Goal: Information Seeking & Learning: Learn about a topic

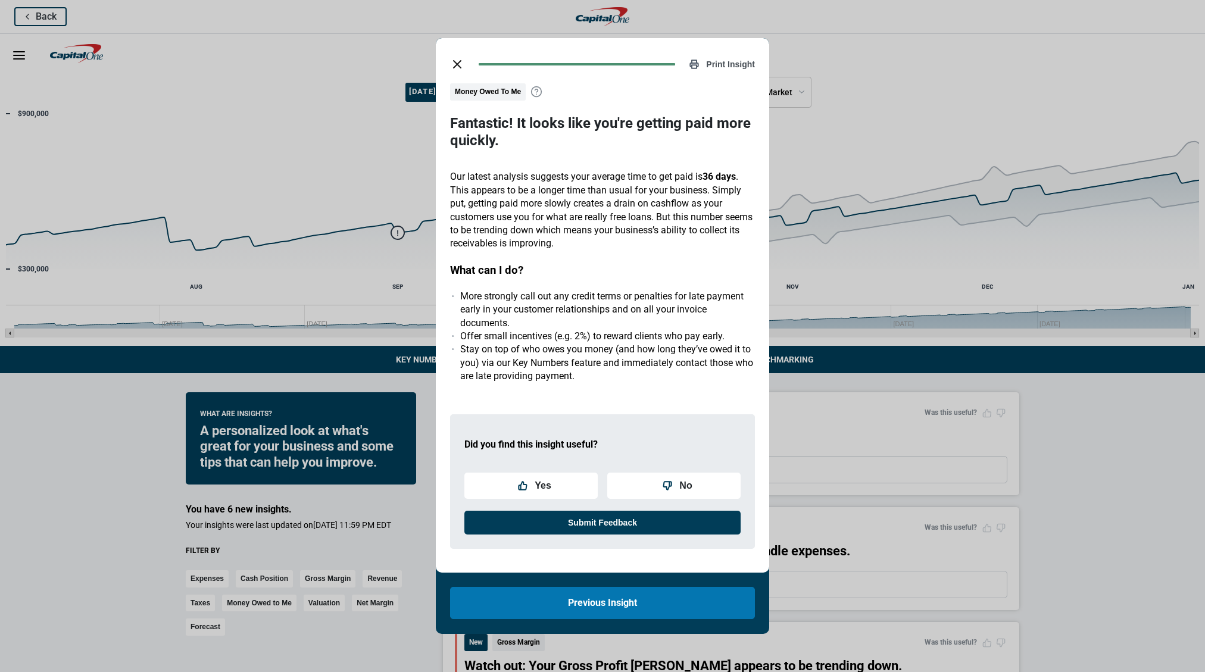
click at [455, 63] on line "close dialog" at bounding box center [457, 64] width 7 height 7
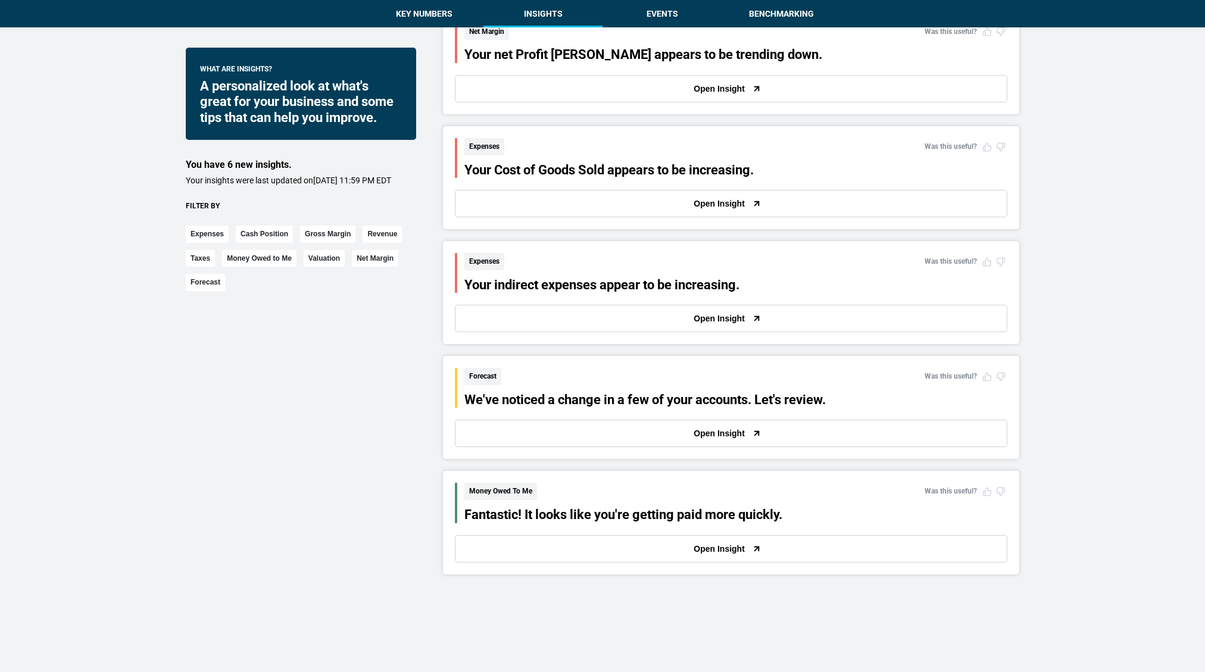
scroll to position [1478, 0]
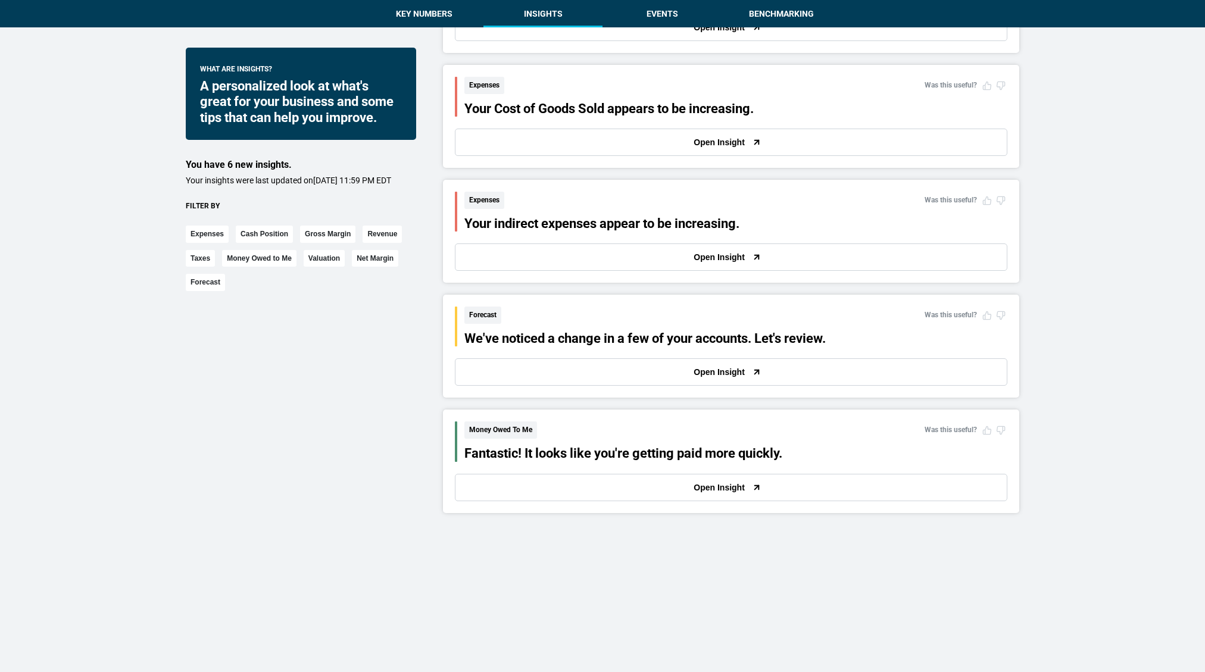
click at [479, 384] on button "Open Insight" at bounding box center [731, 372] width 553 height 27
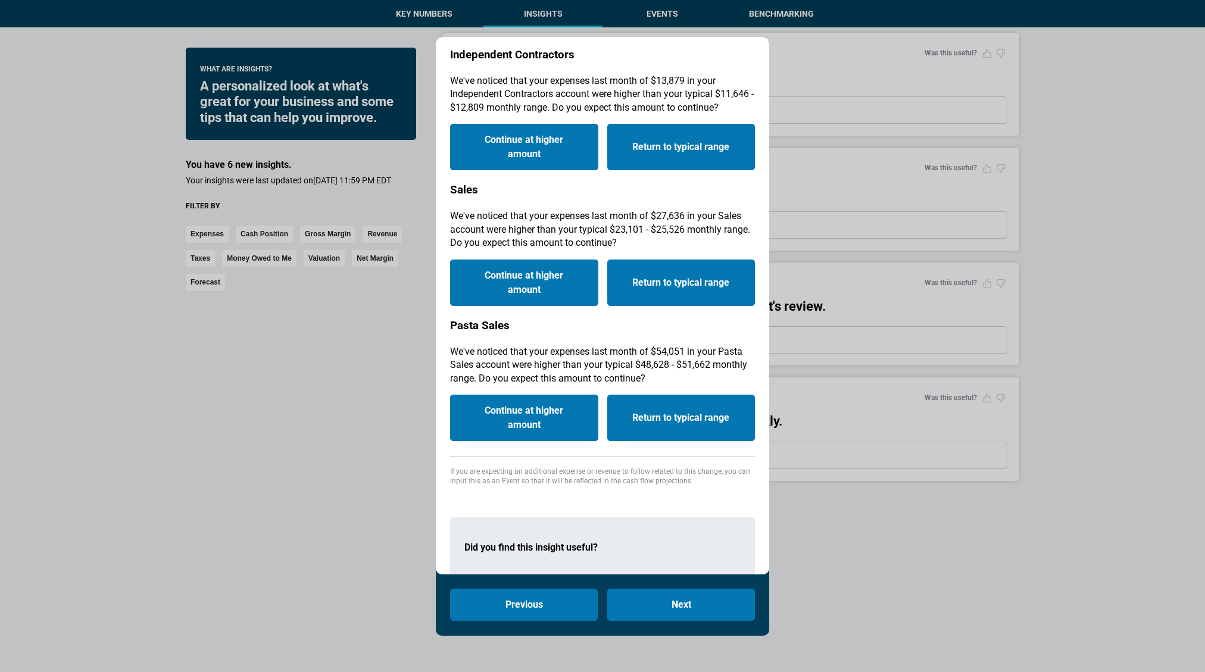
scroll to position [121, 0]
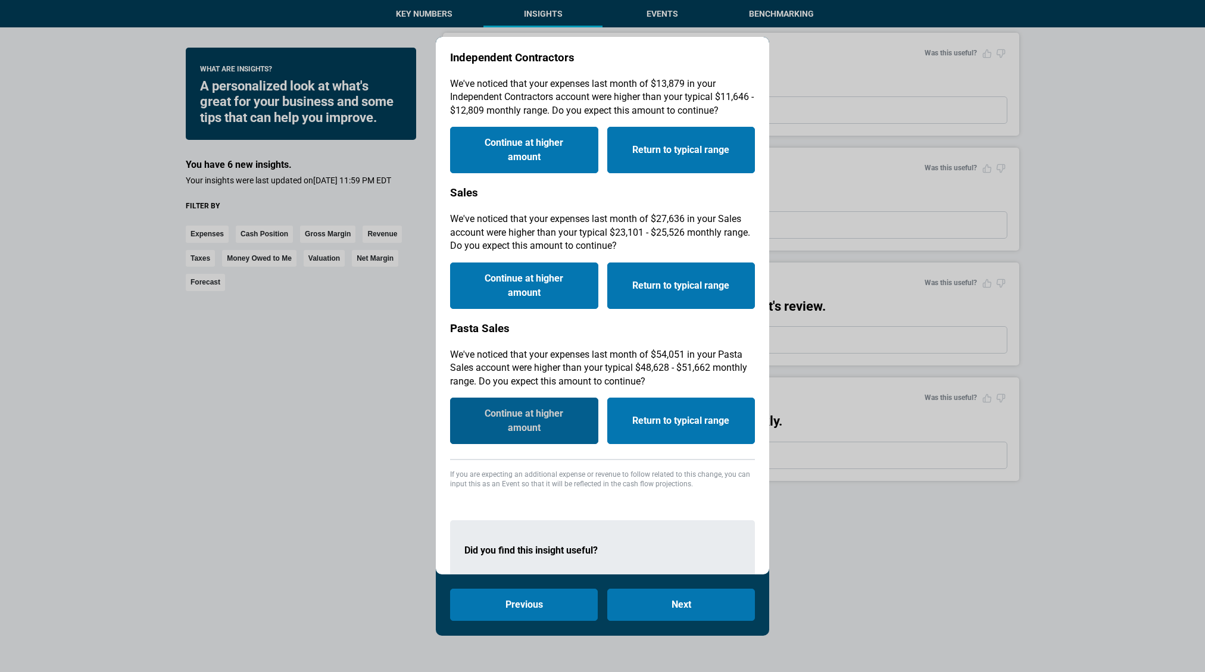
click at [568, 426] on button "Continue at higher amount" at bounding box center [524, 421] width 148 height 46
click at [625, 470] on p "If you are expecting an additional expense or revenue to follow related to this…" at bounding box center [602, 480] width 305 height 20
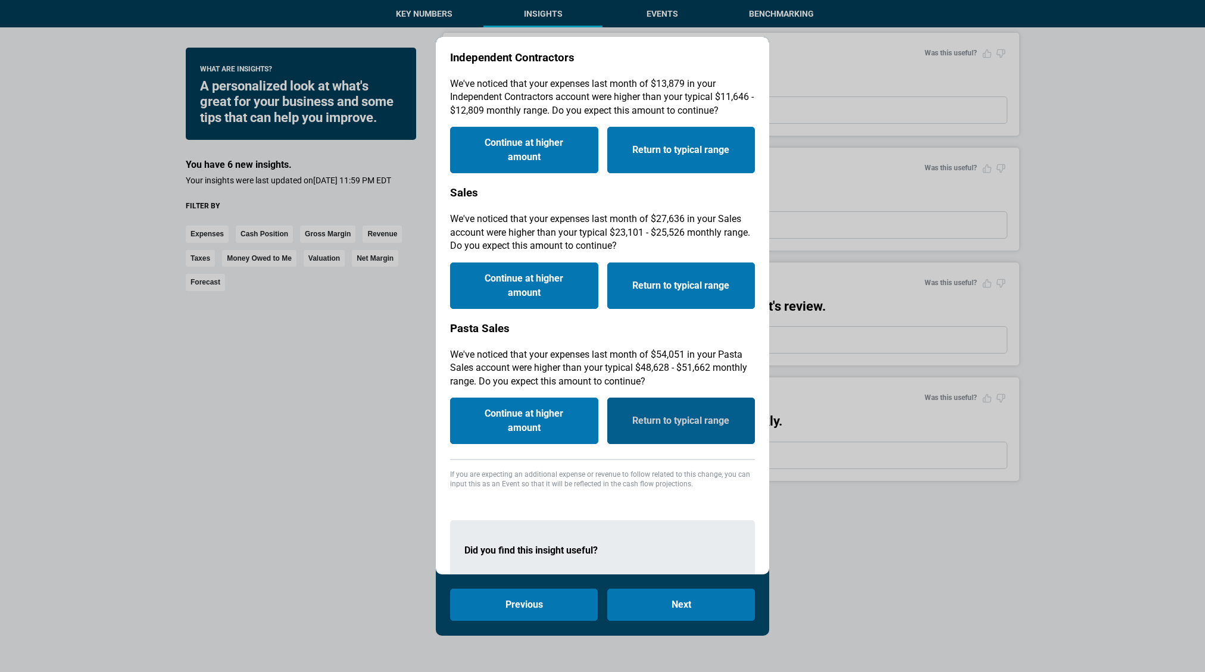
click at [628, 422] on button "Return to typical range" at bounding box center [681, 421] width 148 height 46
click at [627, 457] on div "1 Independent Contractors We've noticed that your expenses last month of $13,87…" at bounding box center [602, 270] width 305 height 440
click at [678, 252] on p "We've noticed that your expenses last month of $27,636 in your Sales account we…" at bounding box center [602, 233] width 305 height 40
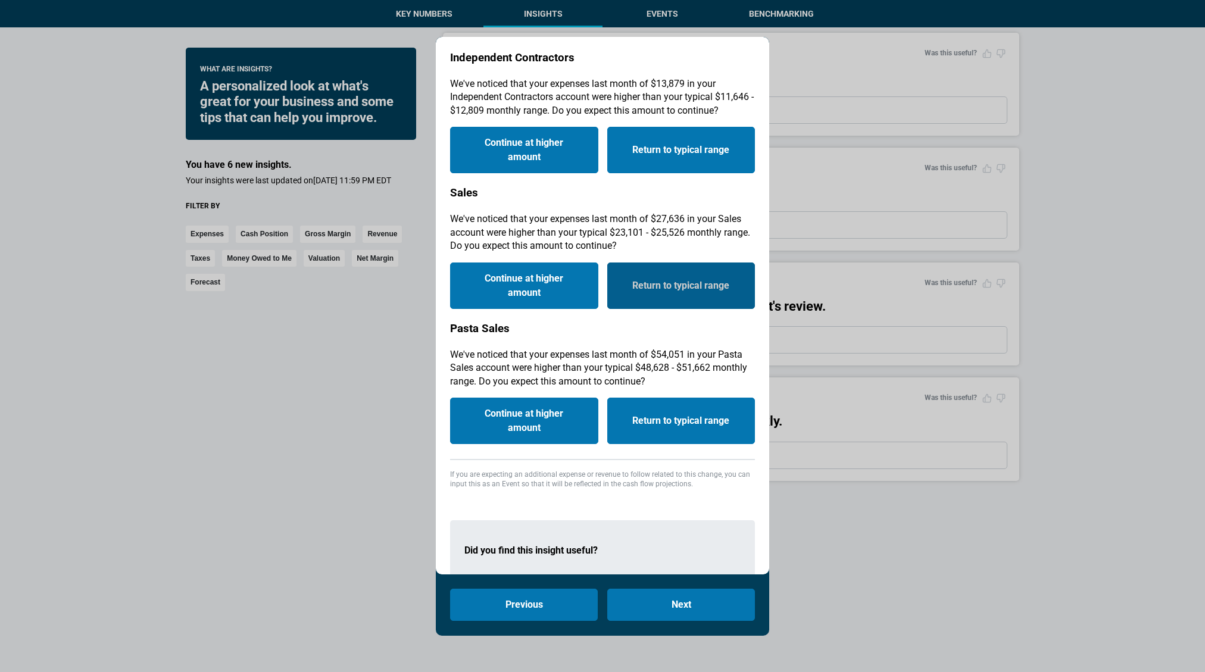
click at [679, 275] on button "Return to typical range" at bounding box center [681, 286] width 148 height 46
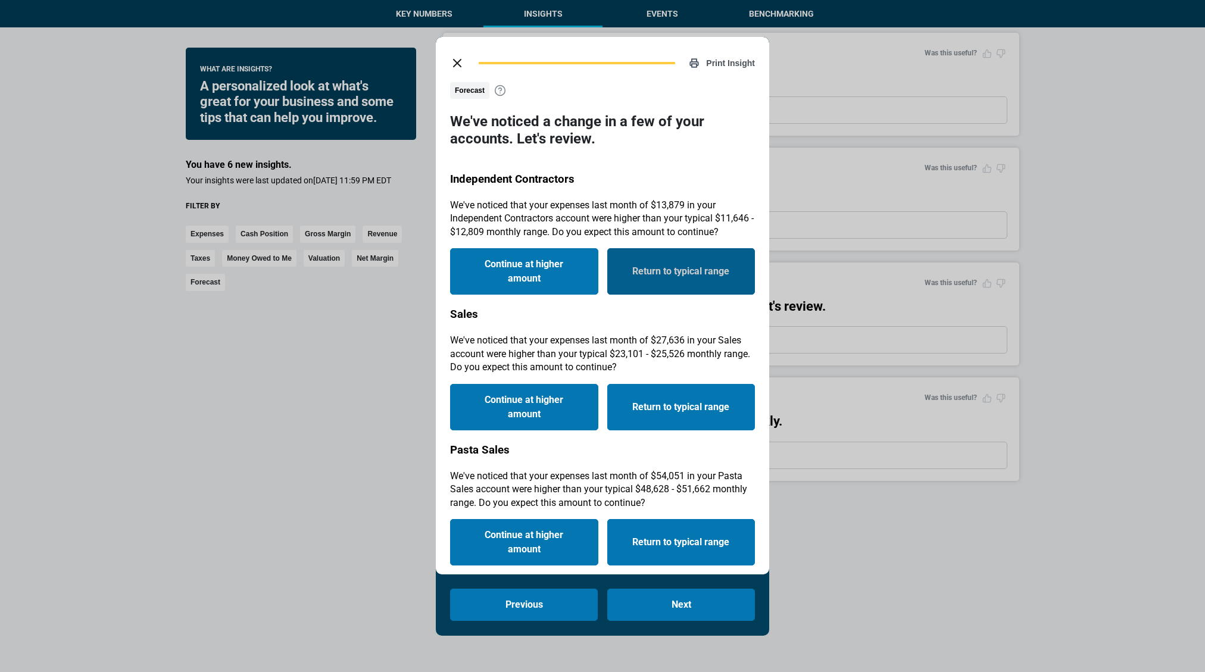
click at [629, 262] on button "Return to typical range" at bounding box center [681, 271] width 148 height 46
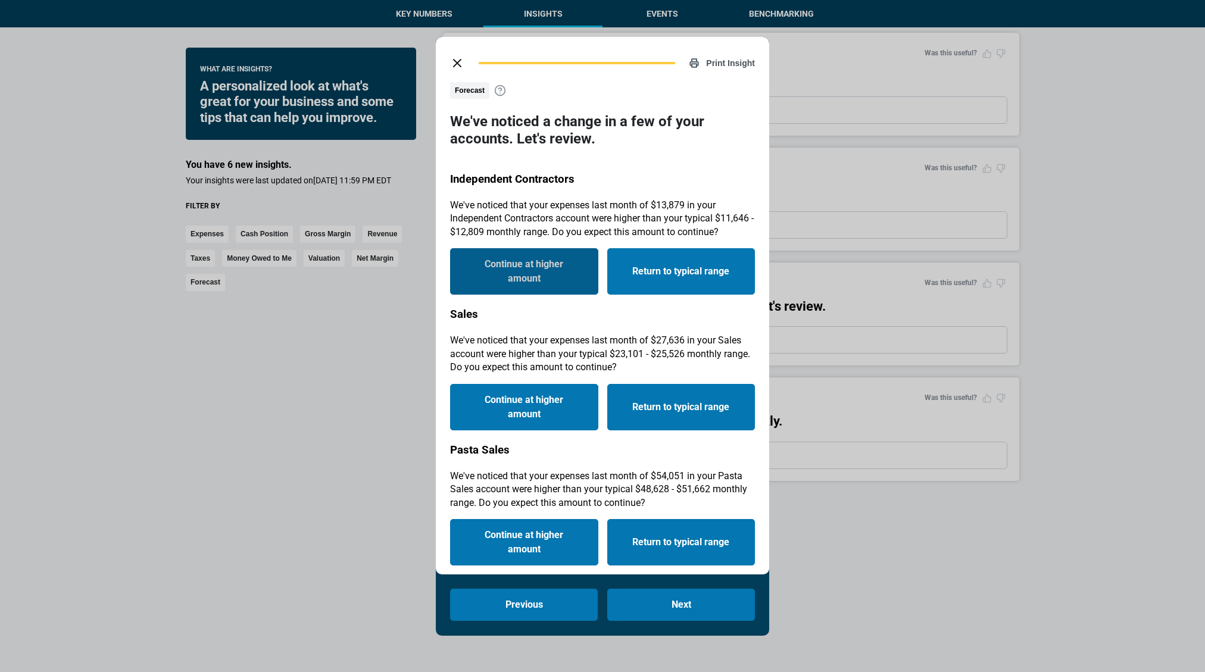
click at [582, 262] on button "Continue at higher amount" at bounding box center [524, 271] width 148 height 46
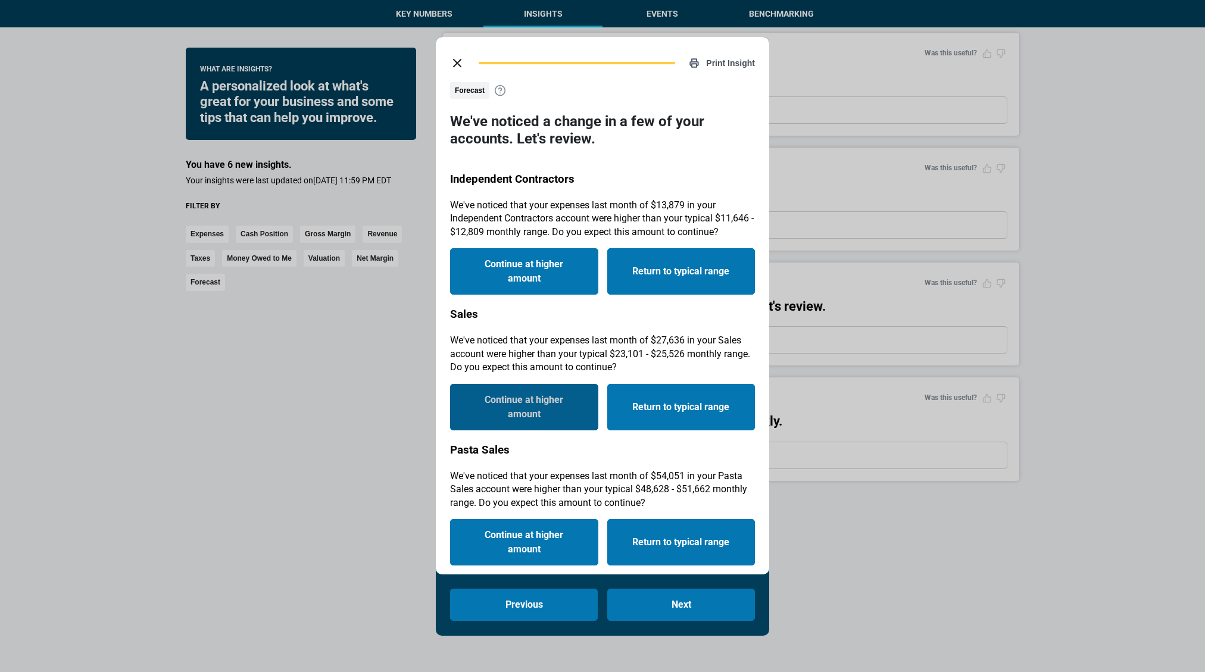
drag, startPoint x: 551, startPoint y: 395, endPoint x: 562, endPoint y: 442, distance: 49.0
click at [551, 400] on button "Continue at higher amount" at bounding box center [524, 407] width 148 height 46
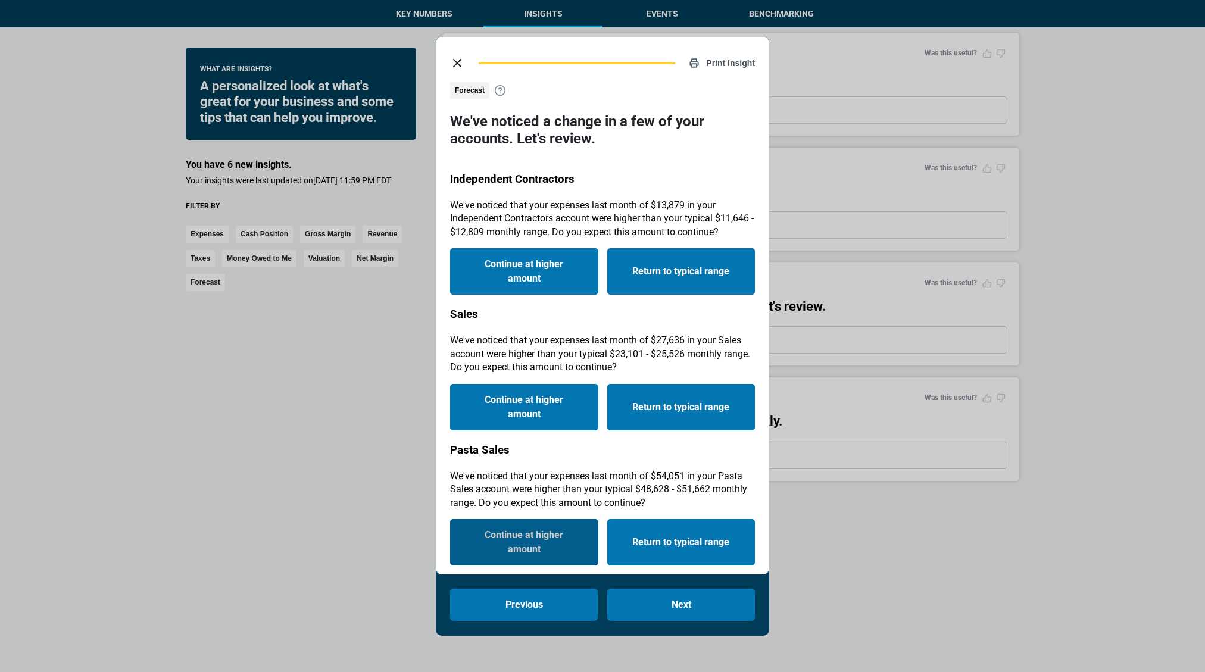
click at [530, 529] on button "Continue at higher amount" at bounding box center [524, 542] width 148 height 46
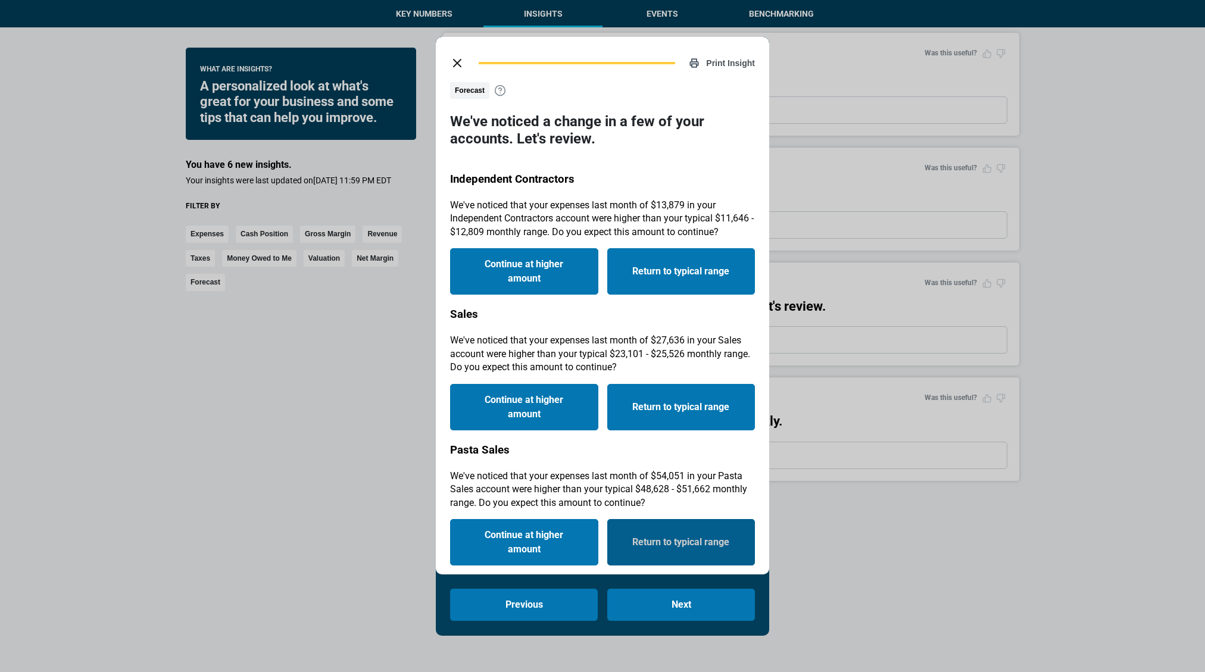
click at [630, 548] on button "Return to typical range" at bounding box center [681, 542] width 148 height 46
click at [615, 357] on p "We've noticed that your expenses last month of $27,636 in your Sales account we…" at bounding box center [602, 354] width 305 height 40
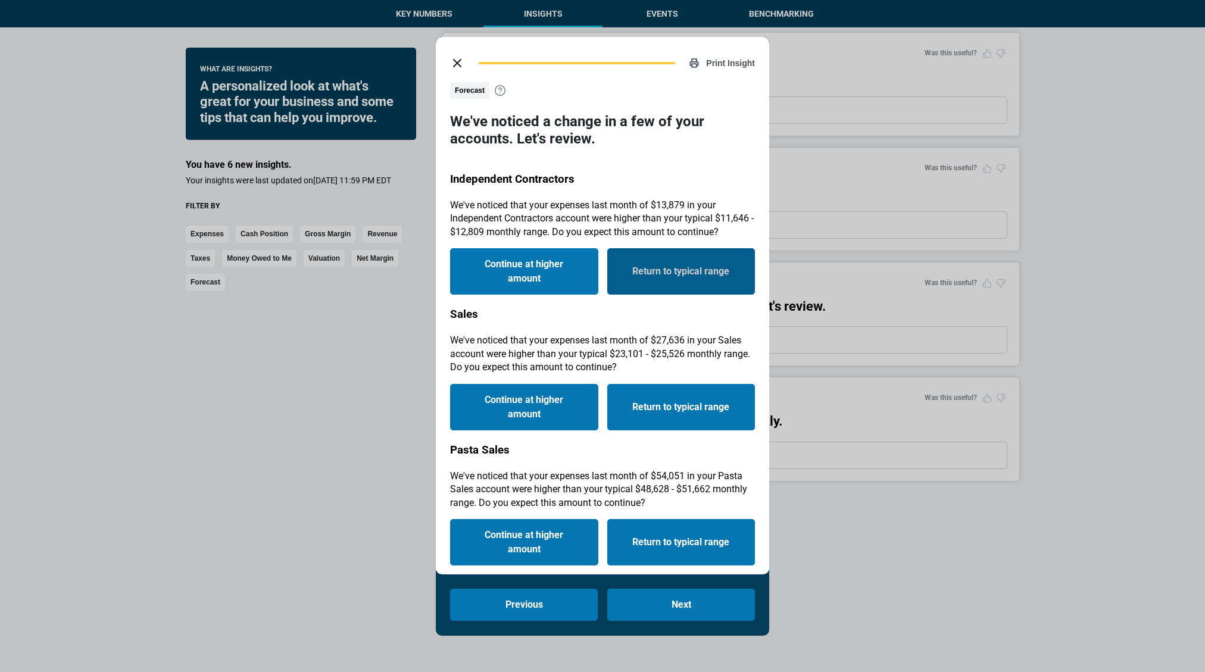
click at [649, 293] on button "Return to typical range" at bounding box center [681, 271] width 148 height 46
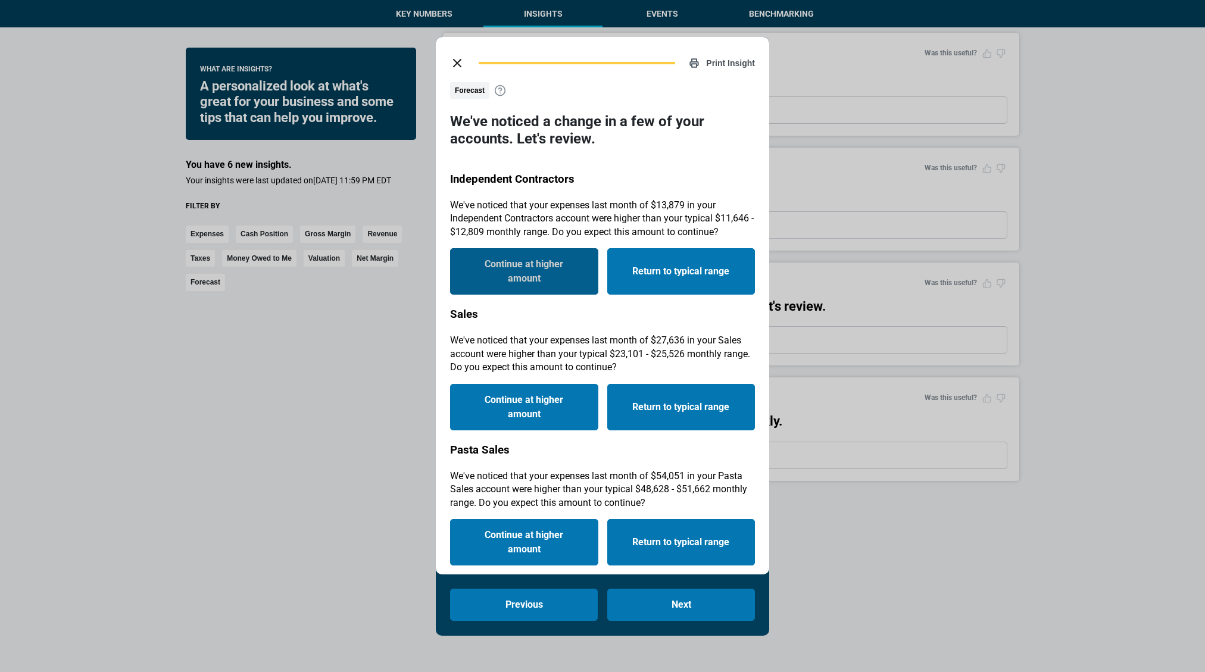
click at [590, 263] on button "Continue at higher amount" at bounding box center [524, 271] width 148 height 46
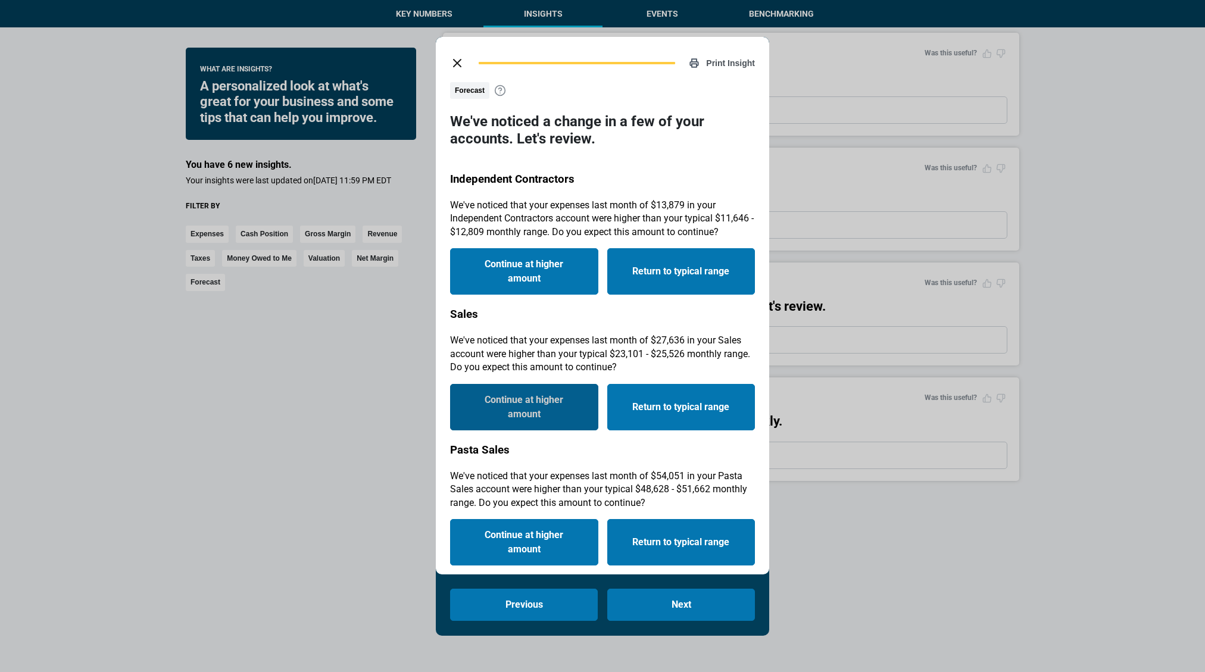
click at [574, 368] on p "We've noticed that your expenses last month of $27,636 in your Sales account we…" at bounding box center [602, 354] width 305 height 40
click at [585, 407] on button "Continue at higher amount" at bounding box center [524, 407] width 148 height 46
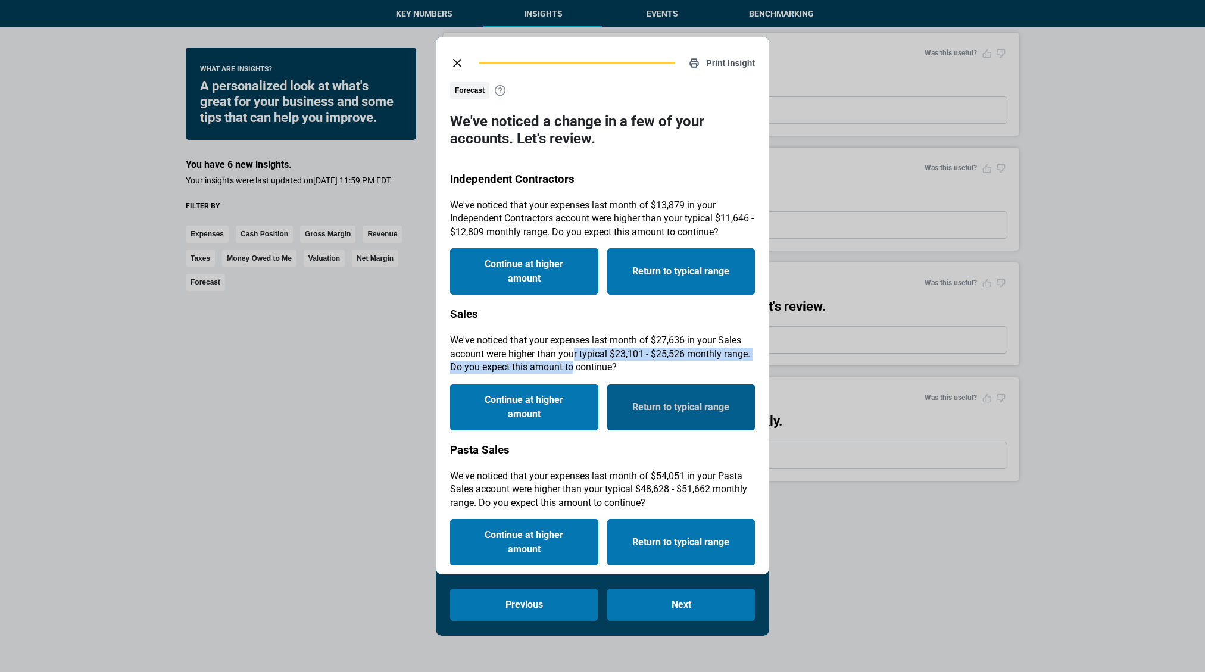
click at [653, 402] on button "Return to typical range" at bounding box center [681, 407] width 148 height 46
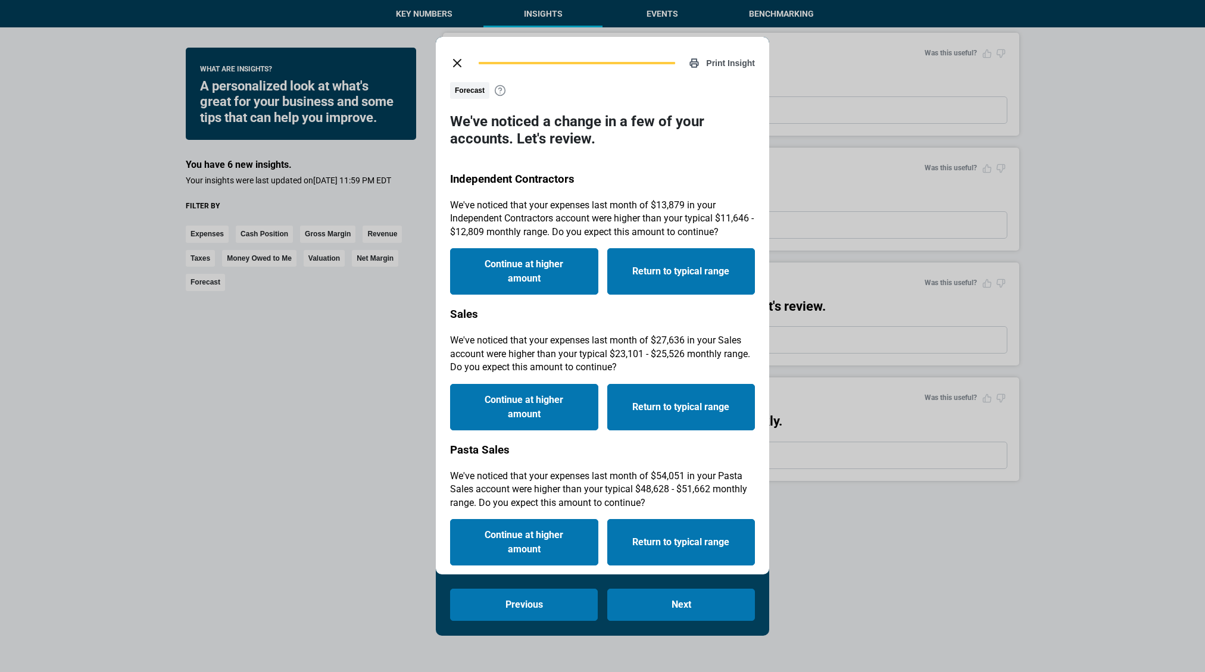
click at [453, 48] on div "Print Insight Forecast We've noticed a change in a few of your accounts. Let's …" at bounding box center [603, 306] width 334 height 538
click at [454, 71] on button "close dialog" at bounding box center [457, 63] width 24 height 24
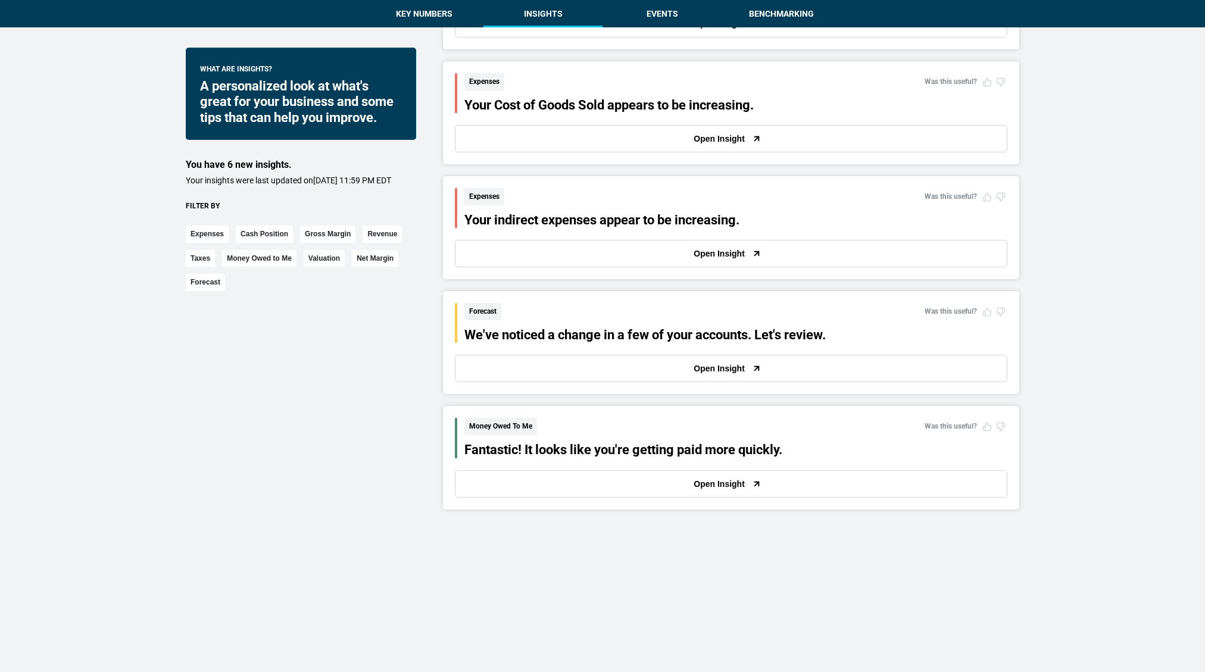
scroll to position [1460, 0]
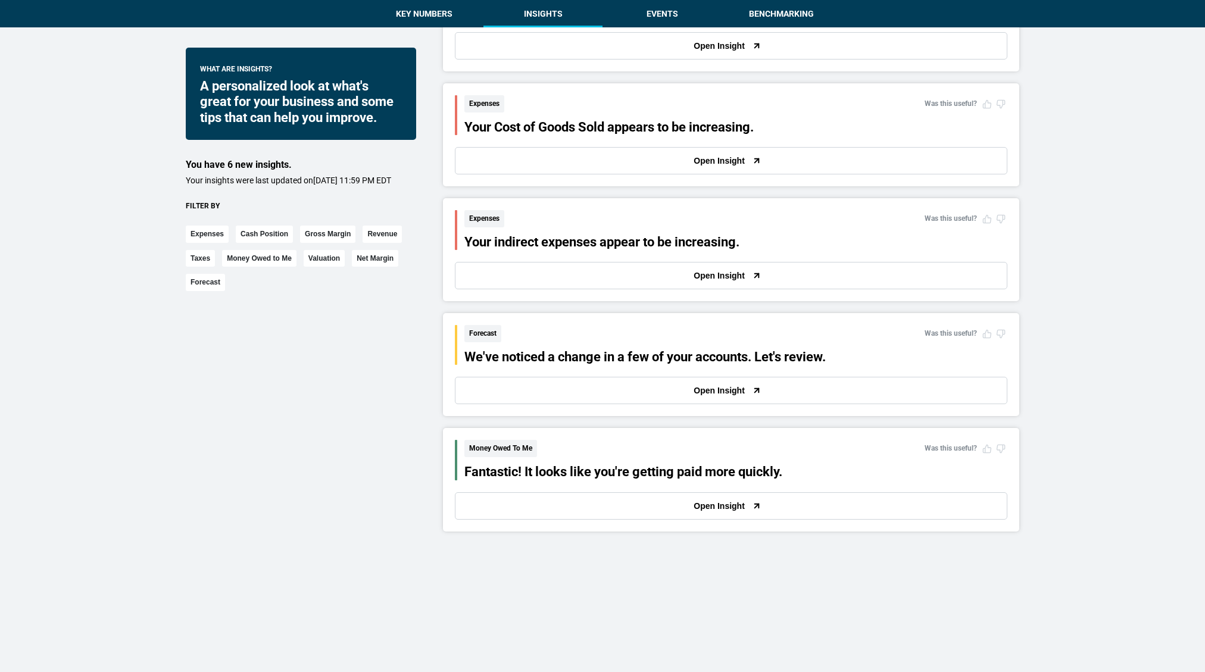
click at [597, 500] on button "Open Insight" at bounding box center [731, 506] width 553 height 27
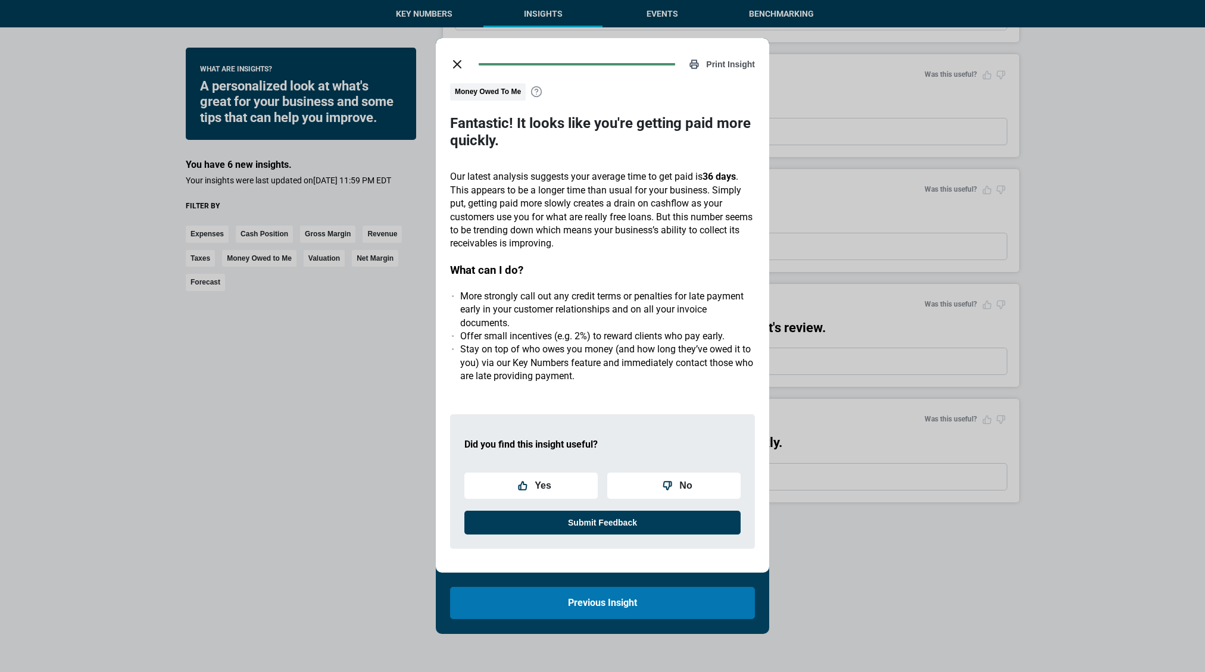
scroll to position [1483, 0]
click at [450, 57] on button "close dialog" at bounding box center [457, 64] width 24 height 24
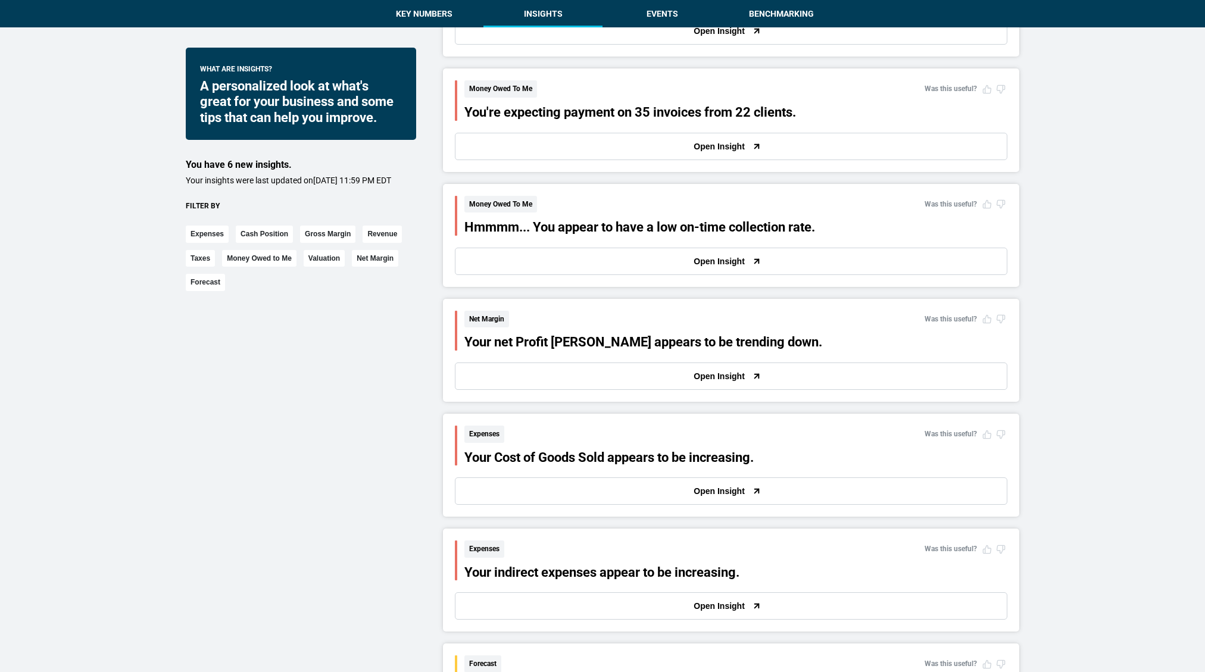
scroll to position [1082, 0]
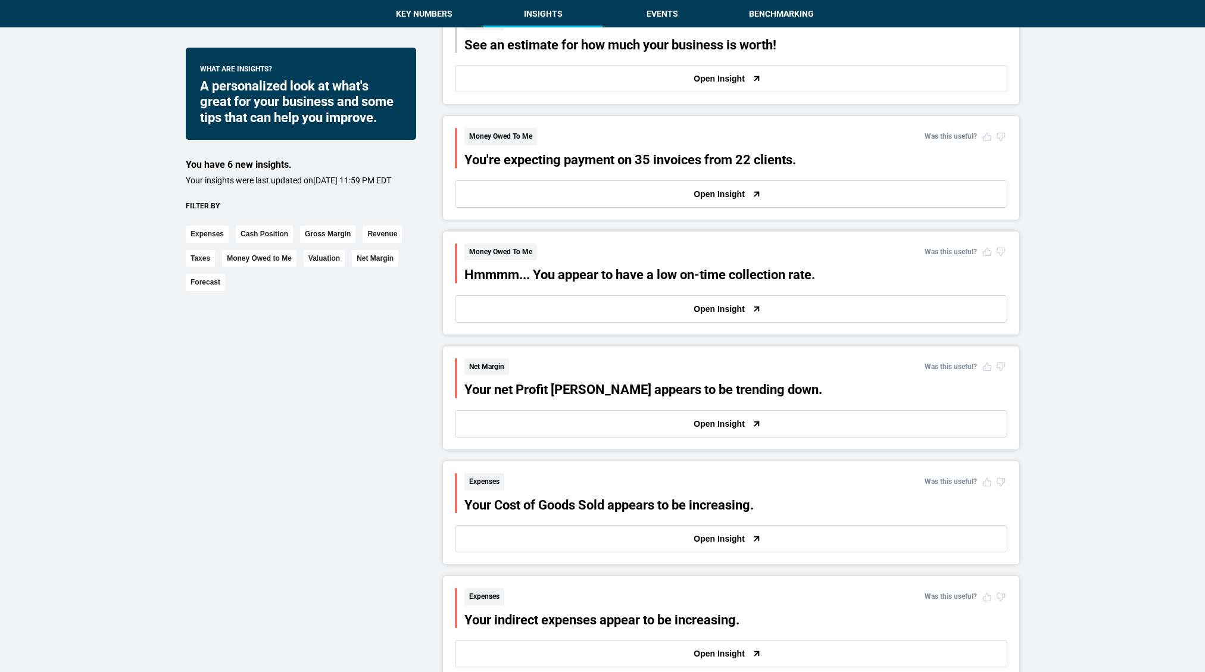
click at [496, 306] on button "Open Insight" at bounding box center [731, 308] width 553 height 27
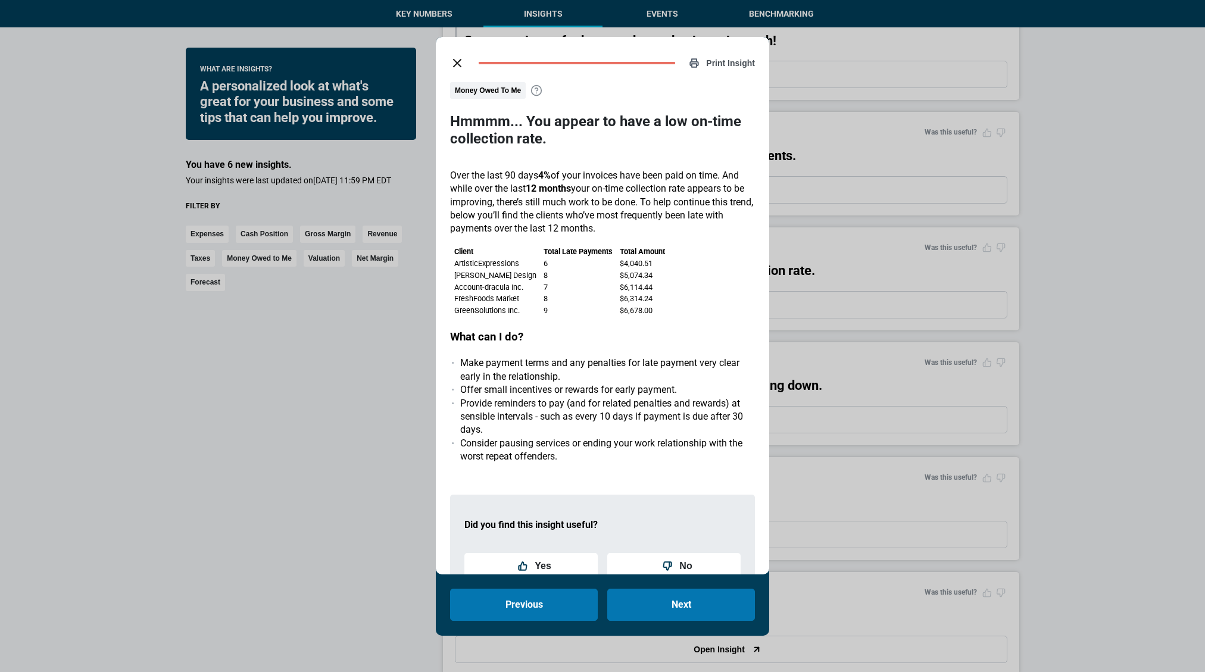
click at [448, 64] on button "close dialog" at bounding box center [457, 63] width 24 height 24
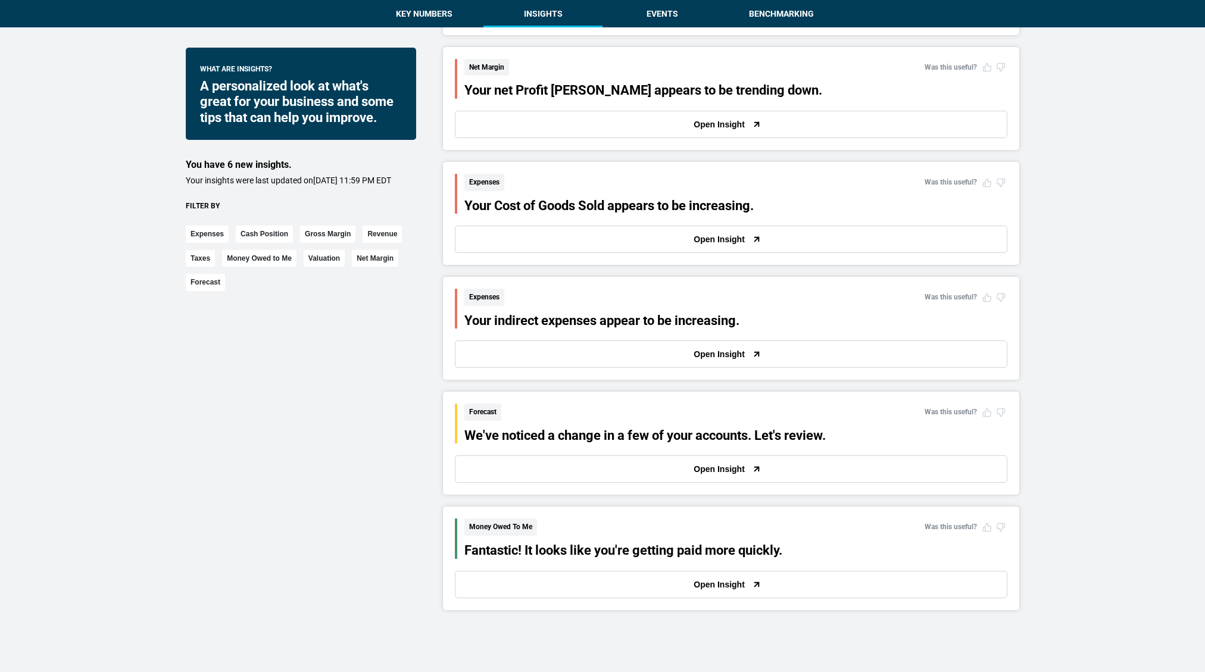
scroll to position [1386, 0]
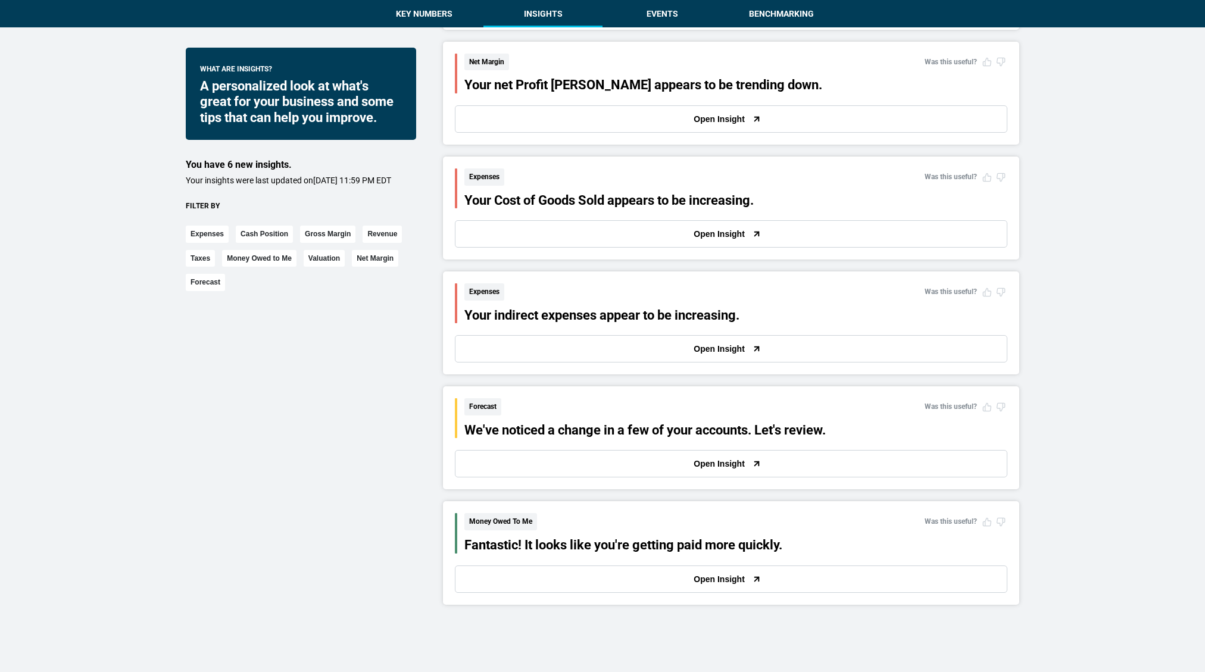
click at [503, 577] on button "Open Insight" at bounding box center [731, 579] width 553 height 27
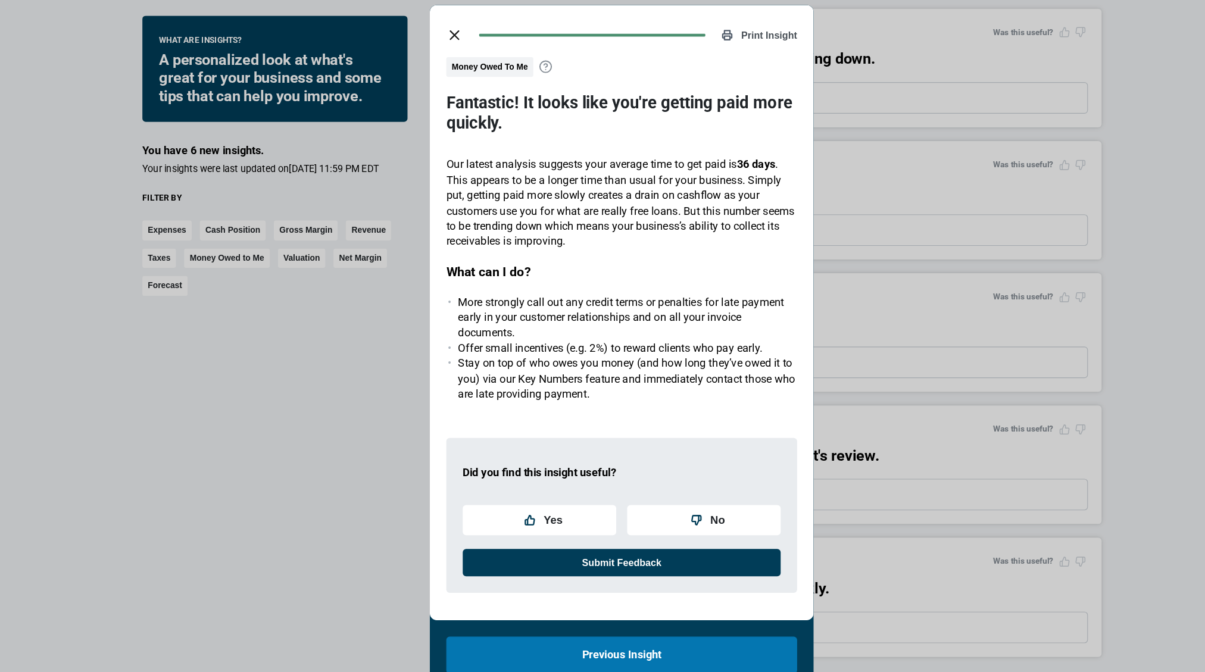
scroll to position [1386, 0]
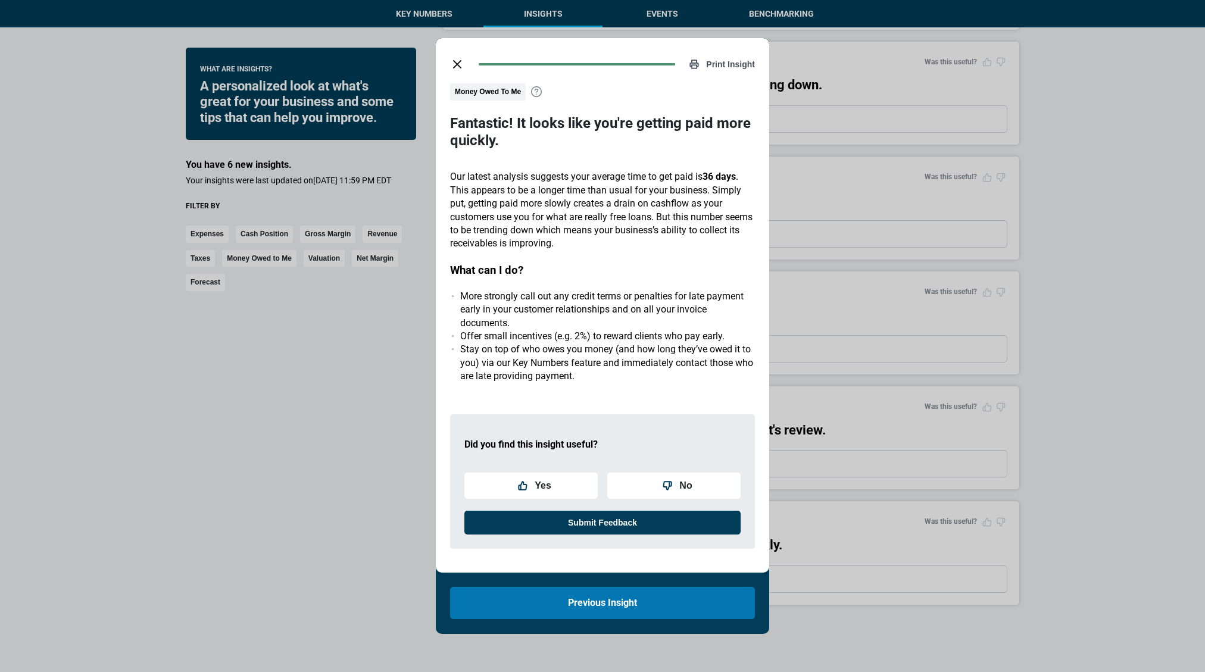
click at [457, 58] on icon "close dialog" at bounding box center [457, 64] width 14 height 14
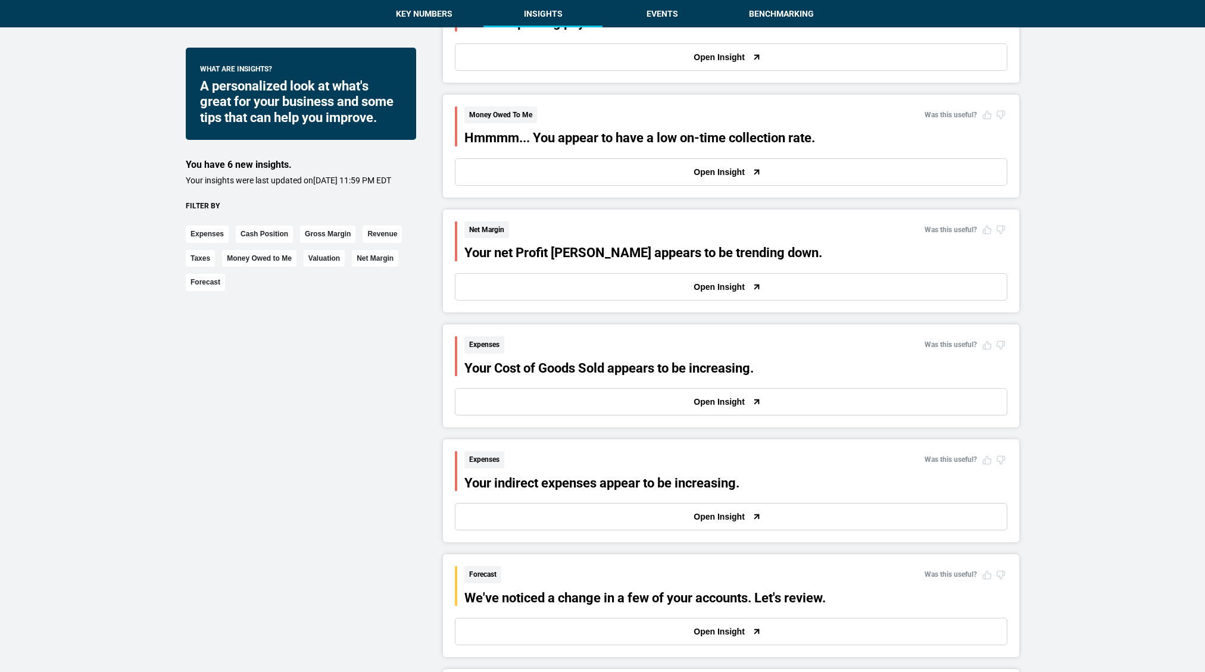
scroll to position [1214, 0]
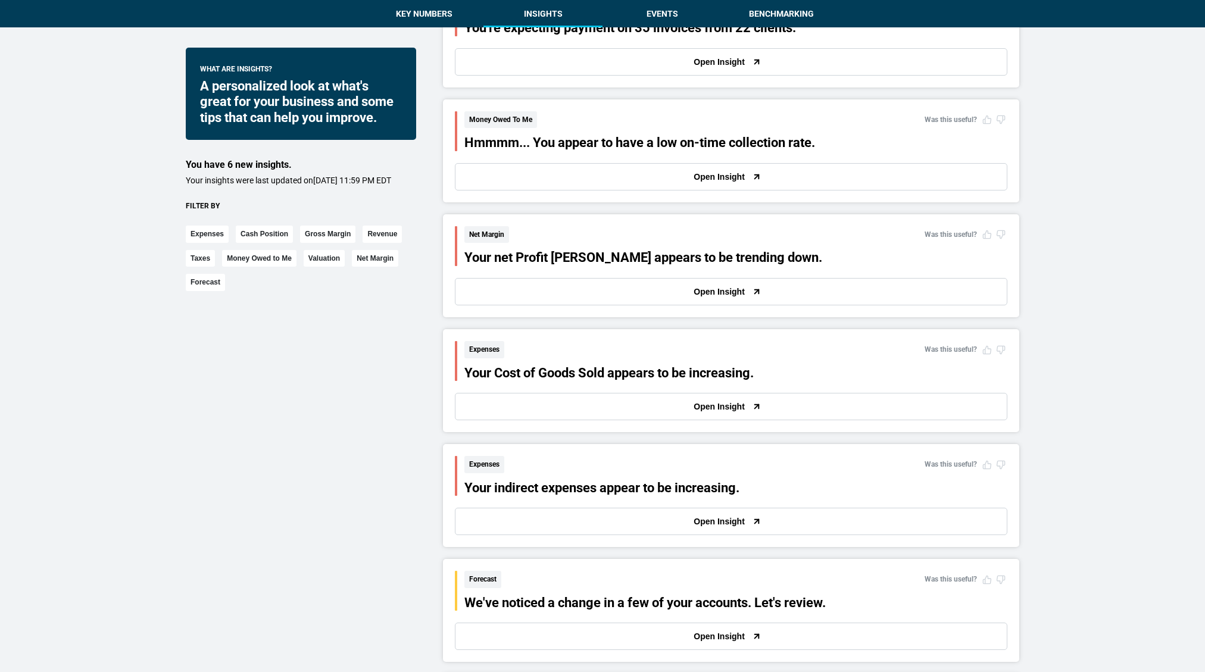
click at [523, 169] on button "Open Insight" at bounding box center [731, 176] width 553 height 27
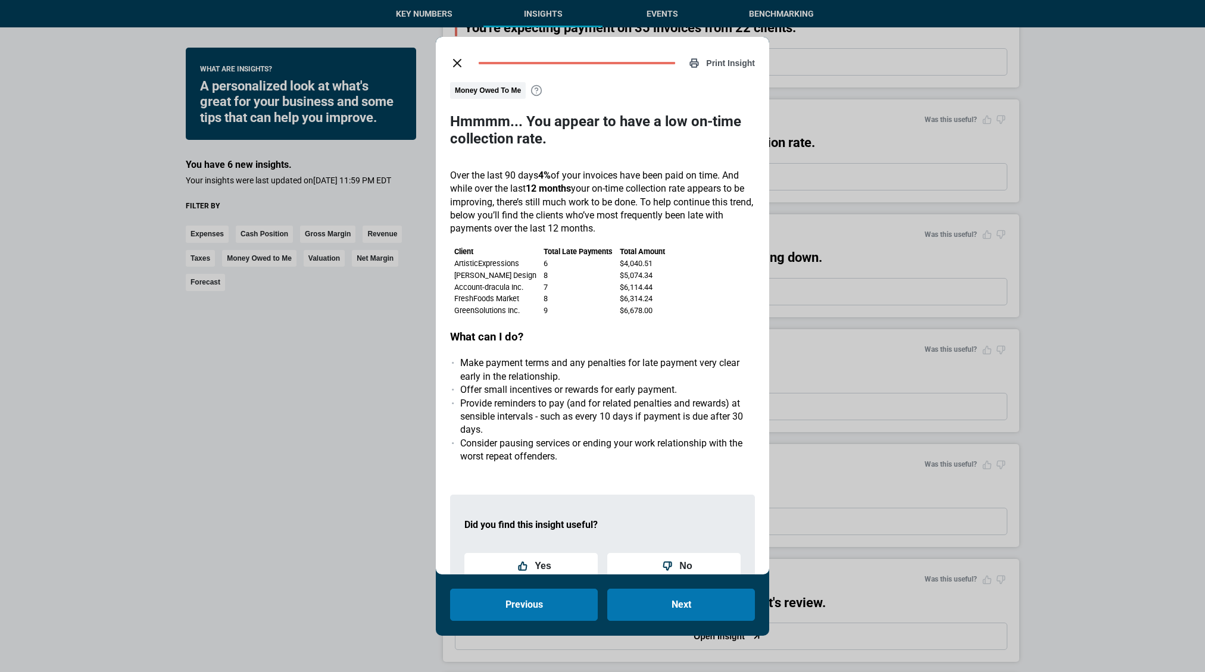
click at [456, 67] on icon "close dialog" at bounding box center [457, 63] width 14 height 14
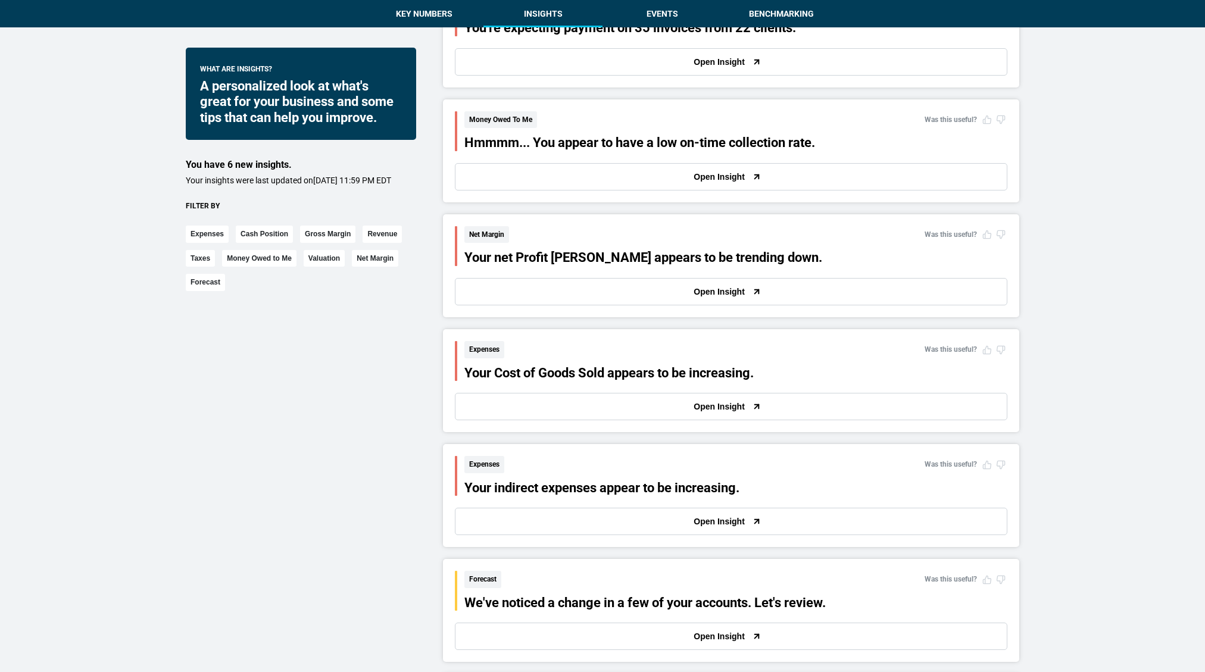
scroll to position [1205, 0]
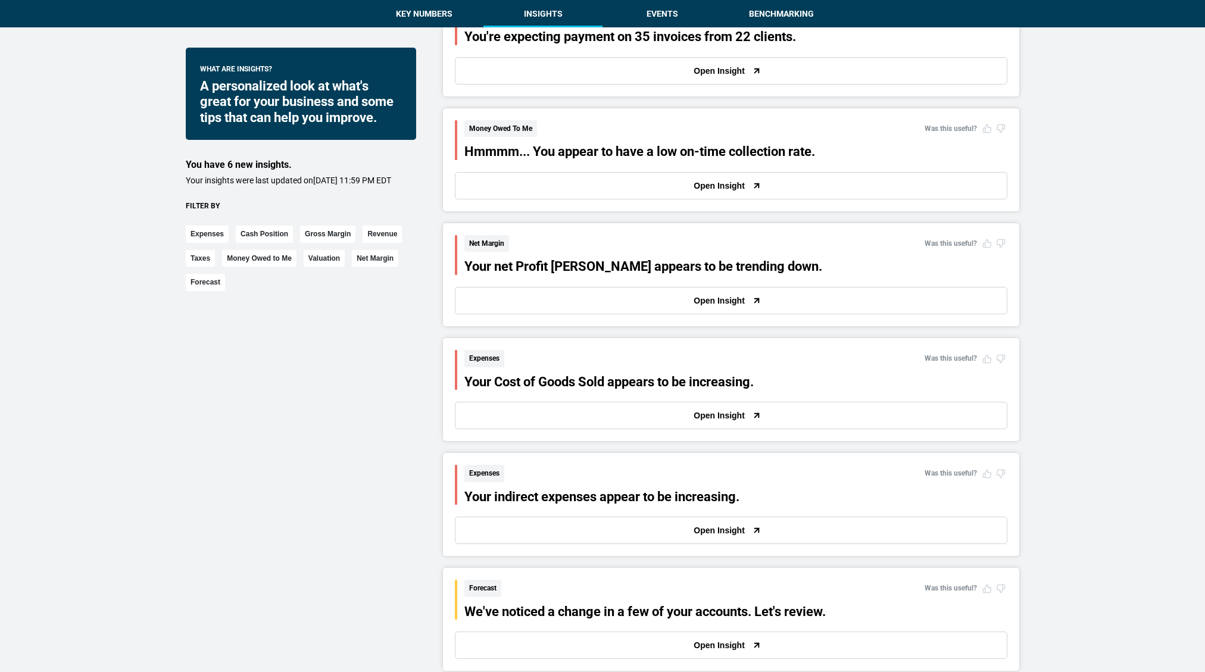
click at [509, 528] on button "Open Insight" at bounding box center [731, 530] width 553 height 27
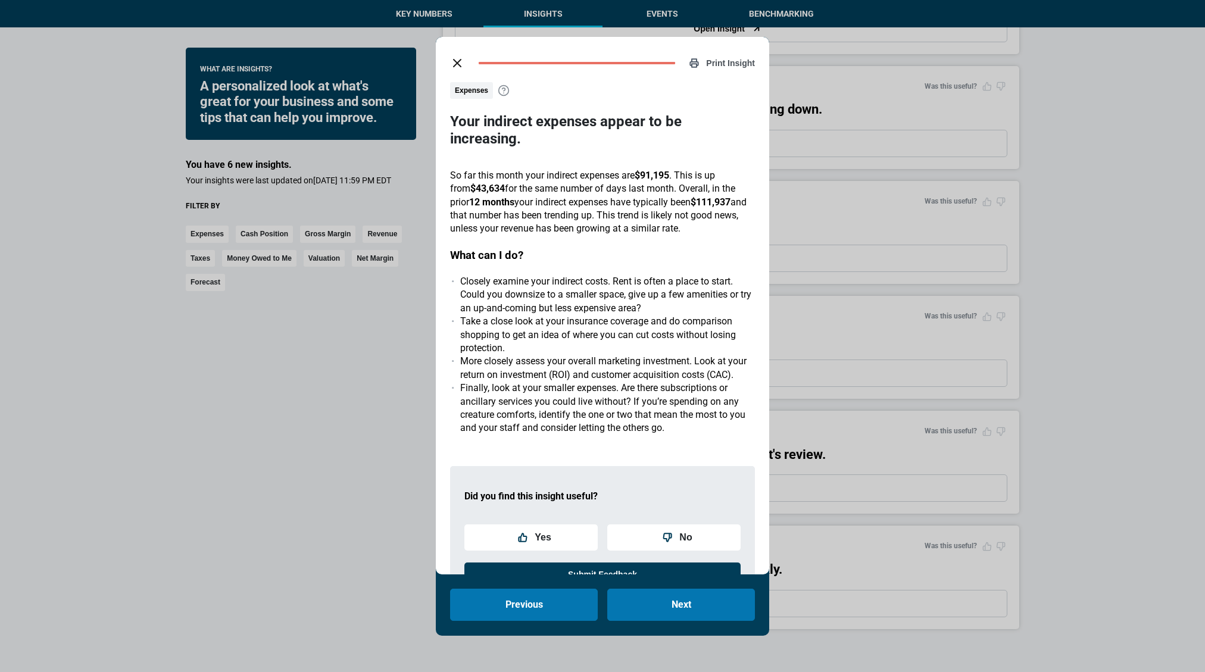
click at [450, 66] on button "close dialog" at bounding box center [457, 63] width 24 height 24
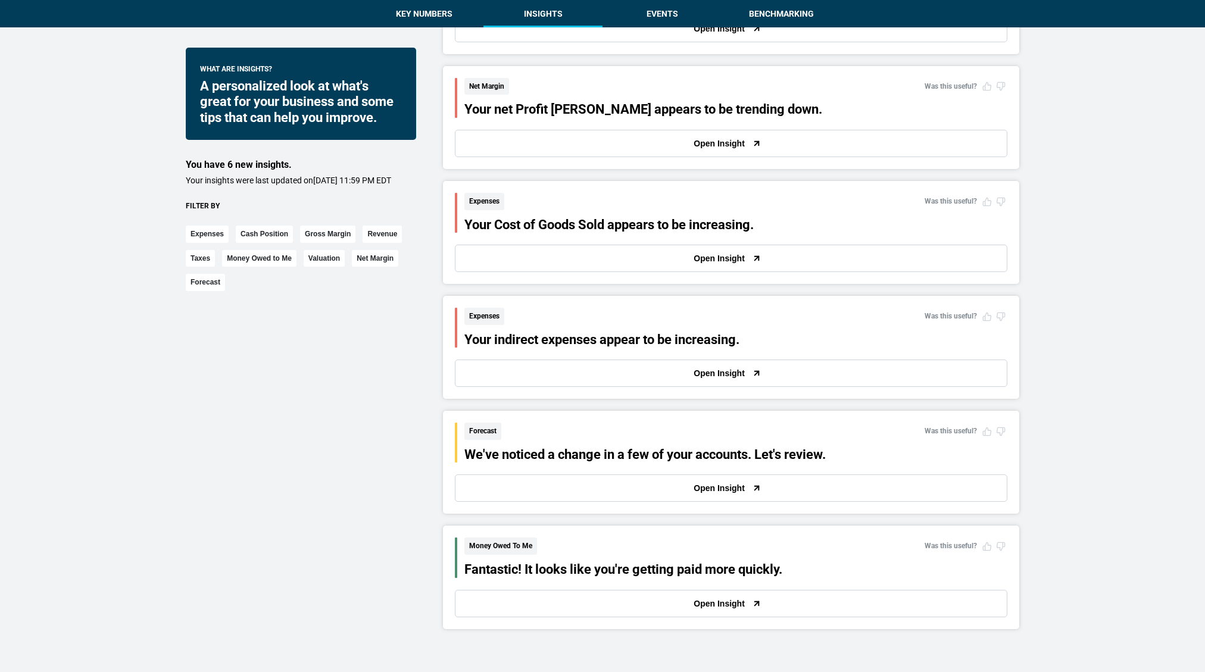
scroll to position [1352, 0]
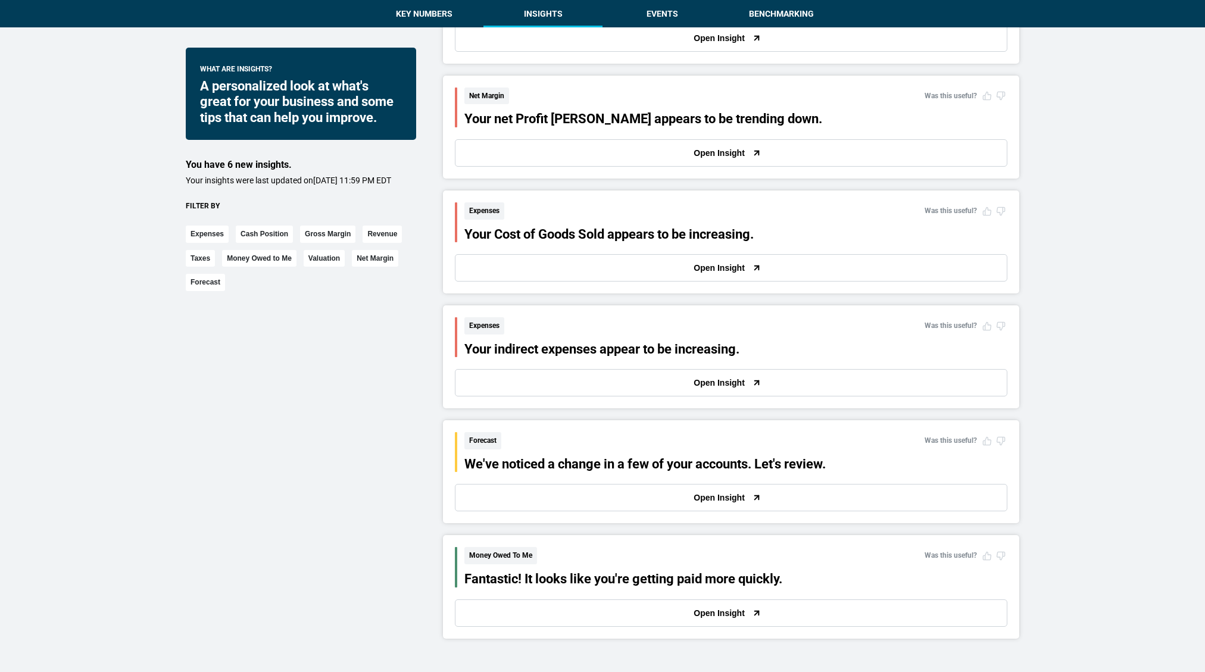
click at [516, 387] on button "Open Insight" at bounding box center [731, 382] width 553 height 27
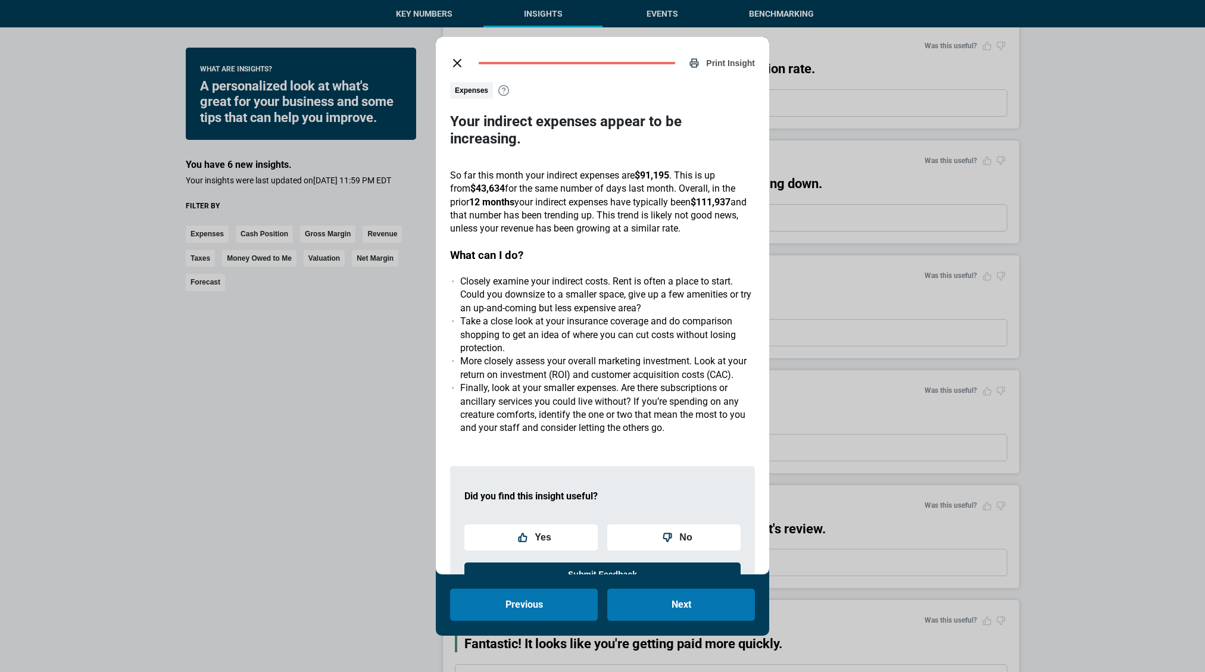
click at [456, 72] on button "close dialog" at bounding box center [457, 63] width 24 height 24
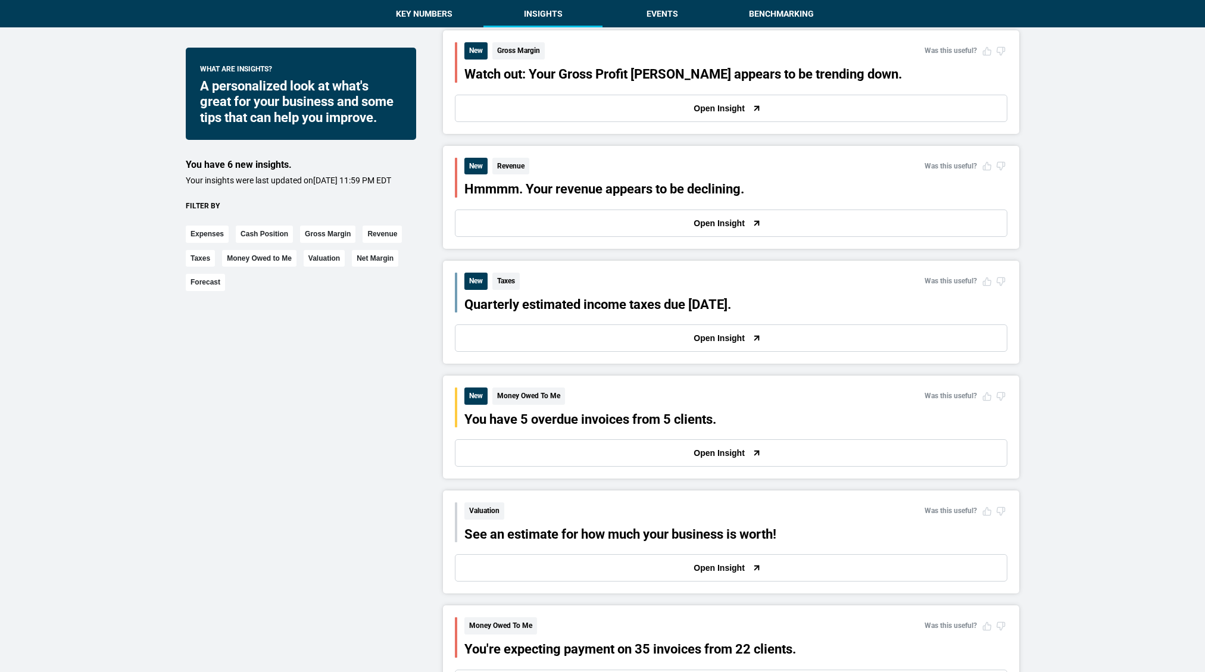
scroll to position [588, 0]
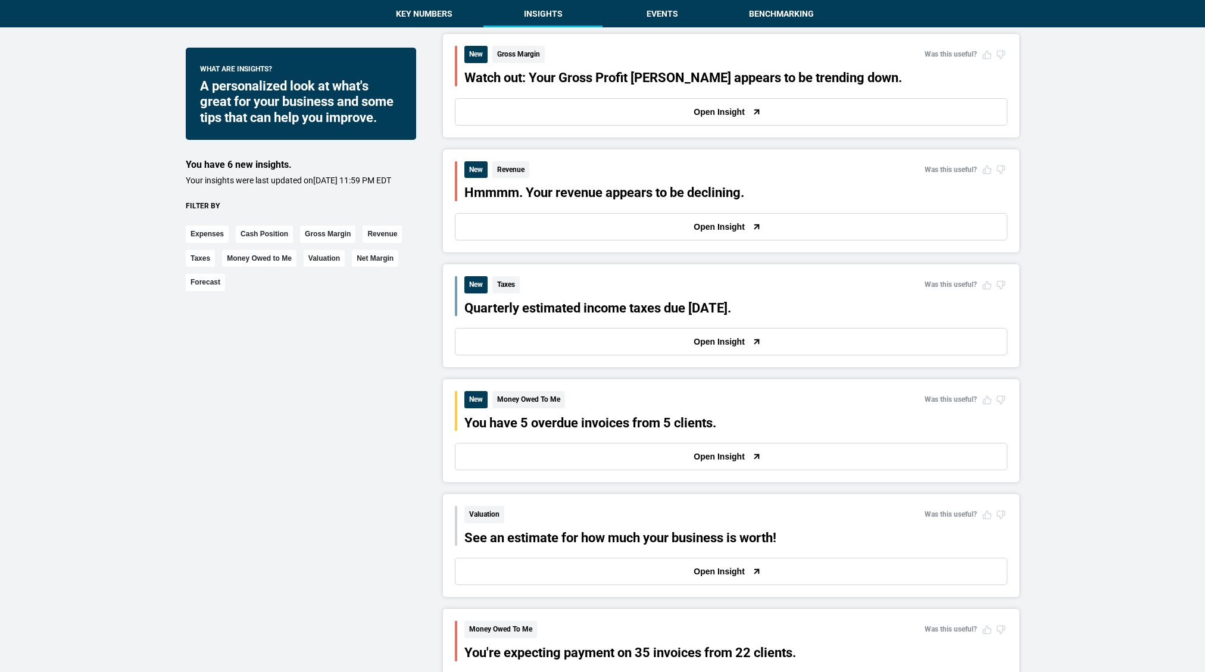
click at [508, 463] on button "Open Insight" at bounding box center [731, 456] width 553 height 27
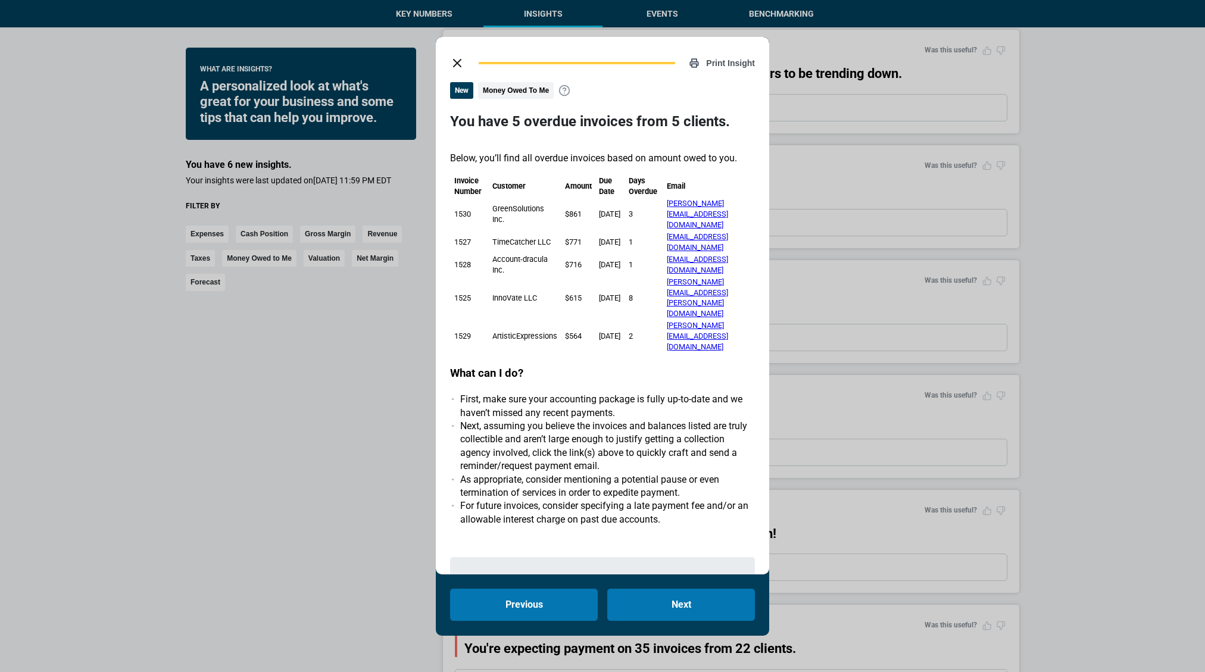
click at [456, 56] on icon "close dialog" at bounding box center [457, 63] width 14 height 14
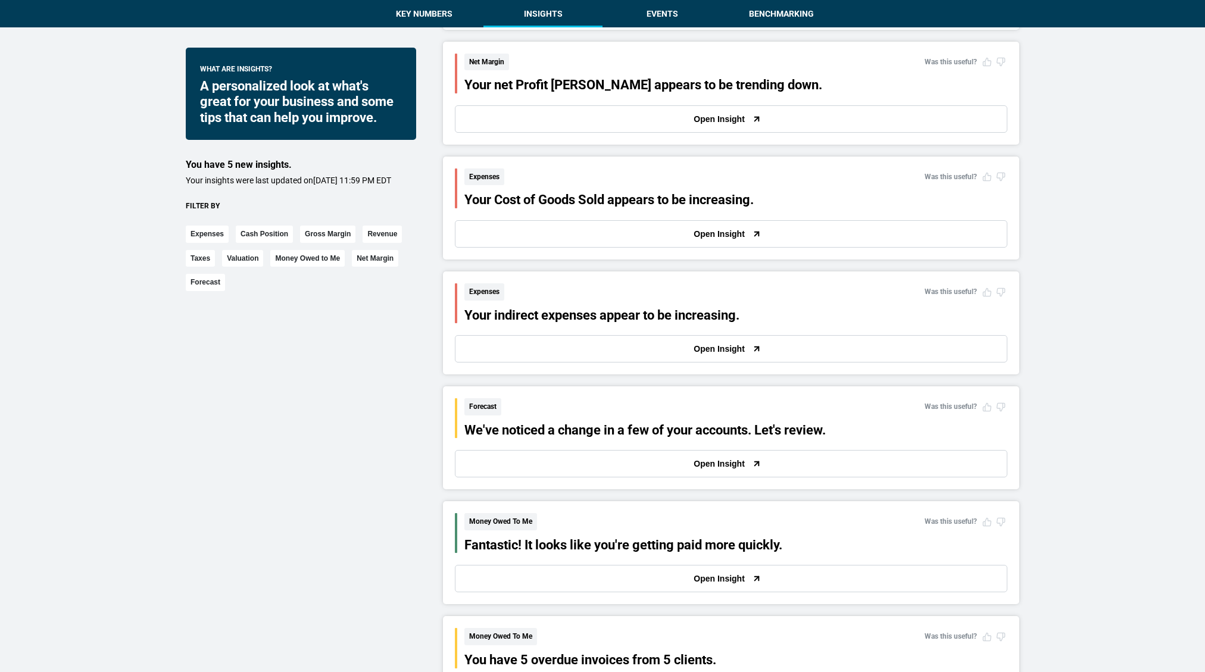
scroll to position [1274, 0]
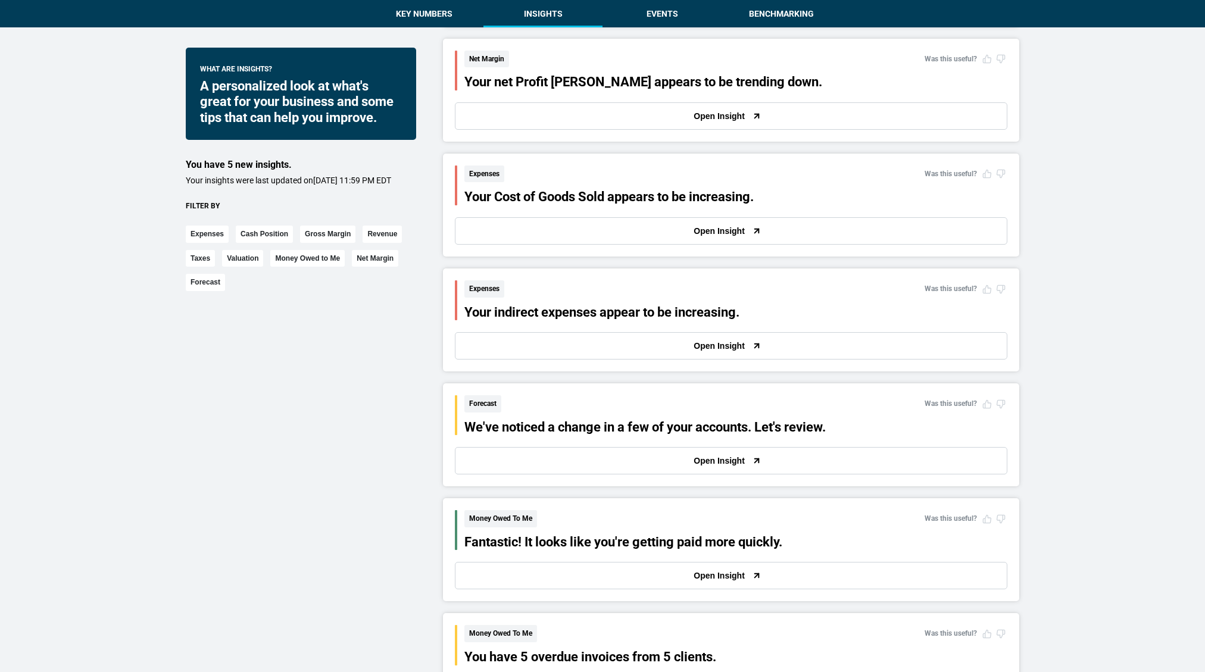
click at [484, 348] on button "Open Insight" at bounding box center [731, 345] width 553 height 27
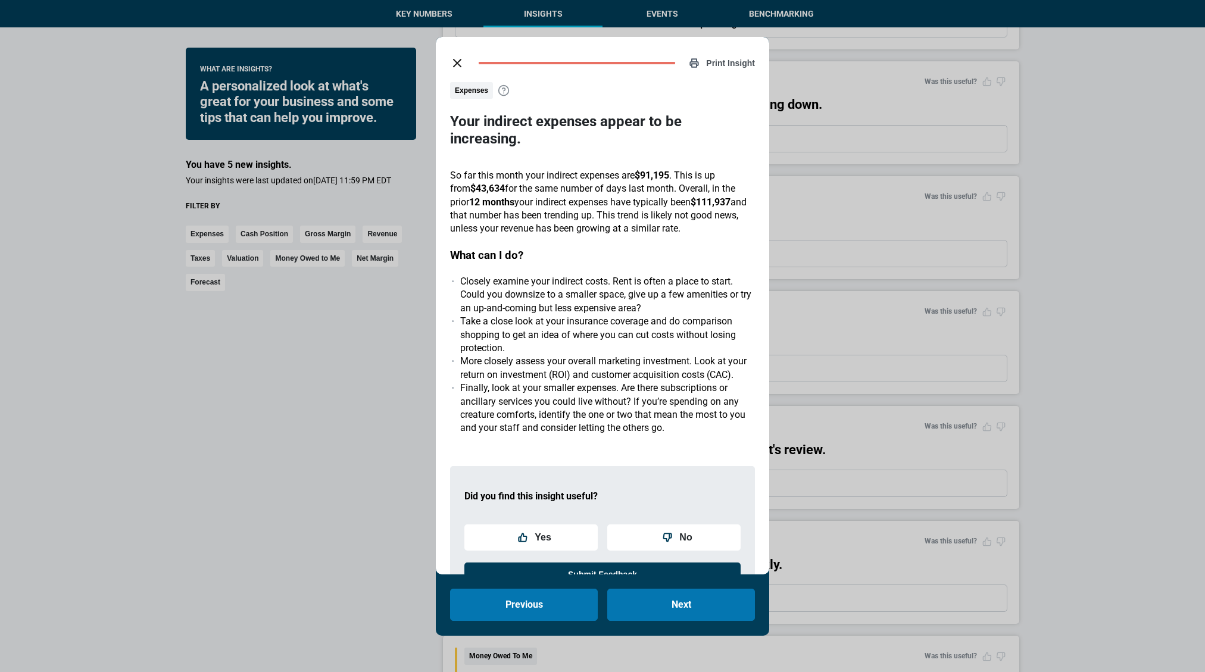
scroll to position [33, 0]
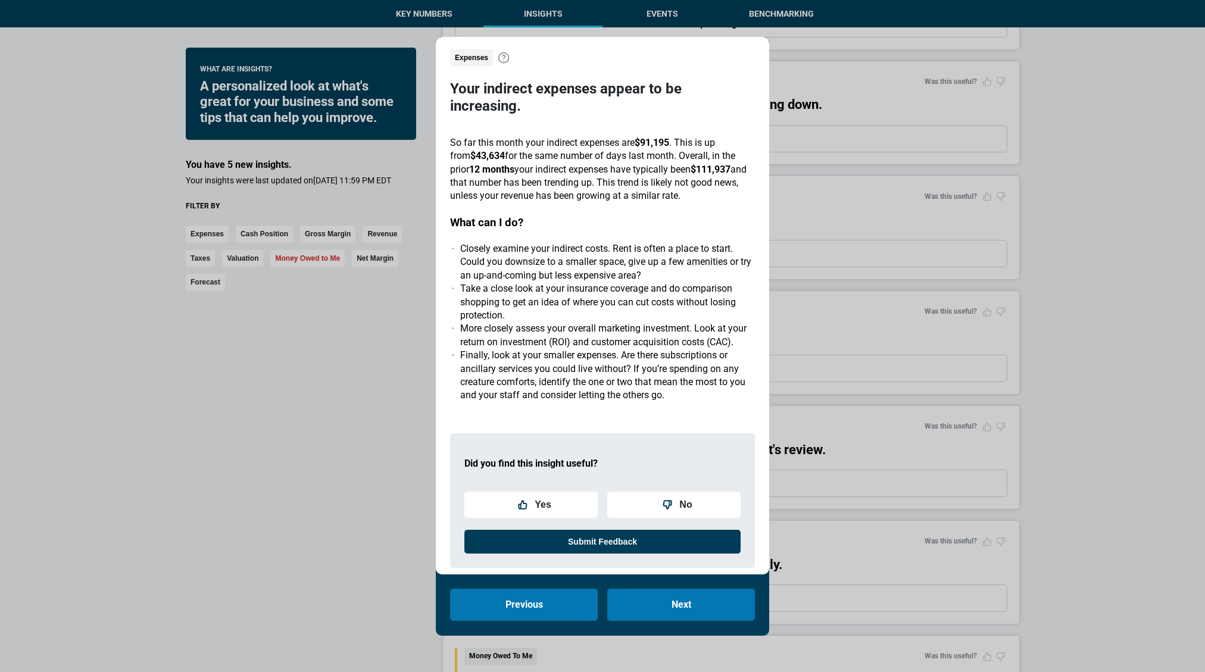
click at [335, 273] on div "Print Insight Expenses Your indirect expenses appear to be increasing. So far t…" at bounding box center [602, 336] width 1205 height 672
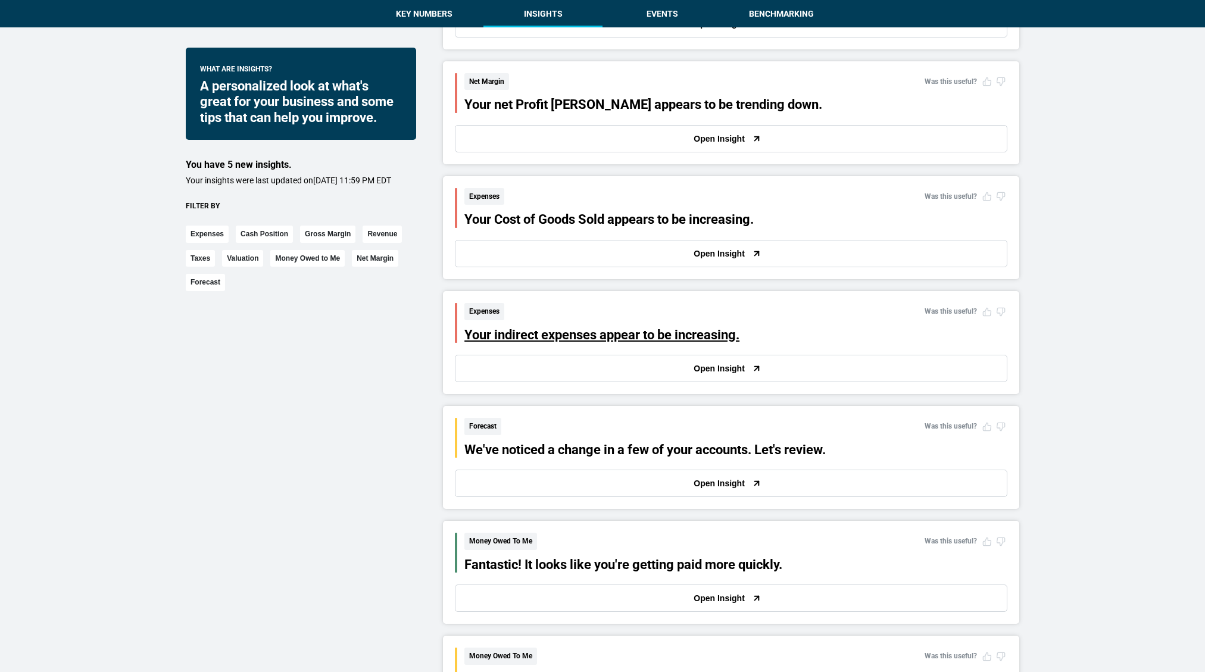
scroll to position [1265, 0]
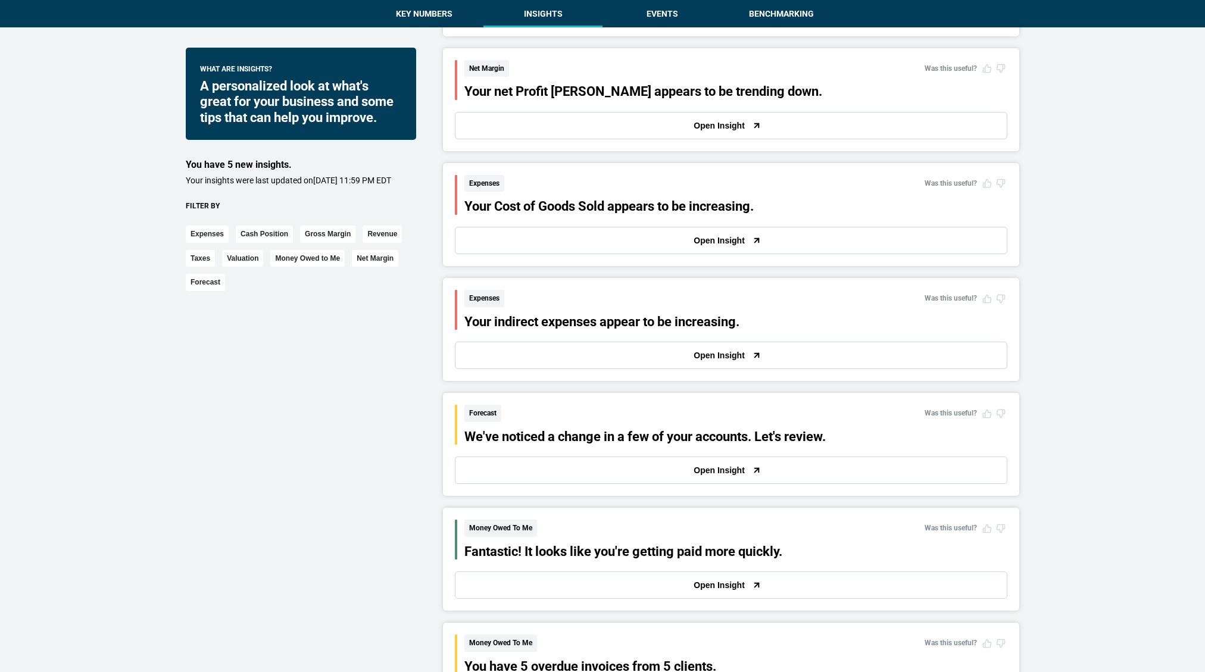
click at [549, 238] on button "Open Insight" at bounding box center [731, 240] width 553 height 27
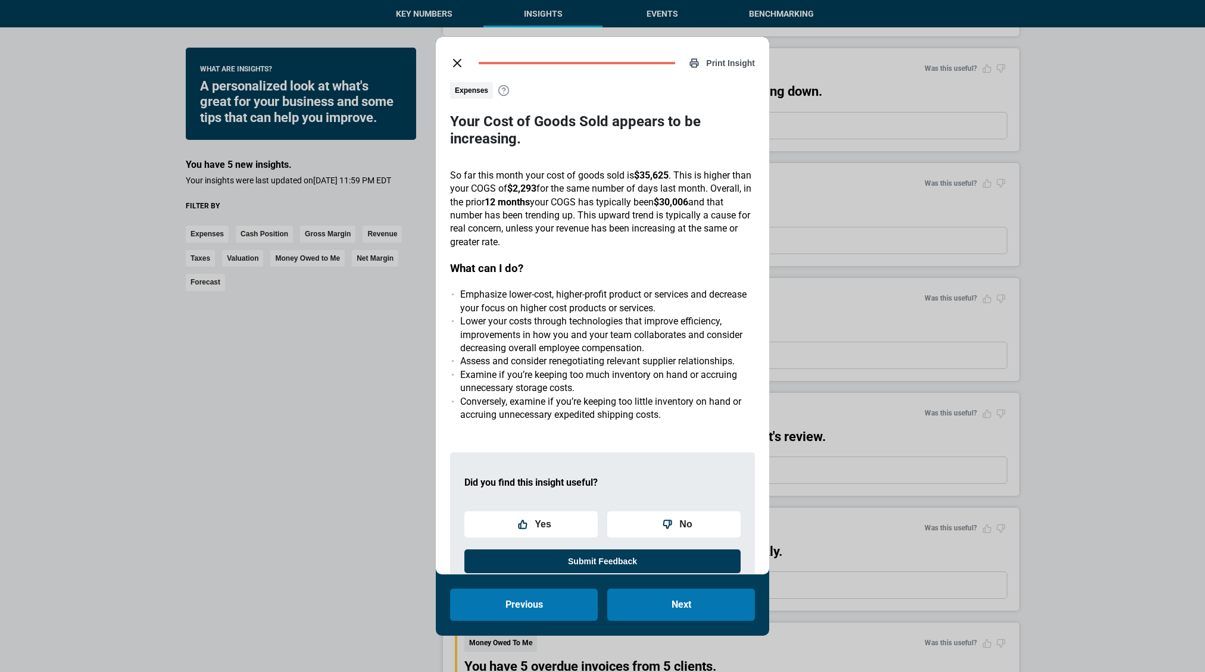
click at [356, 407] on div "Print Insight Expenses Your Cost of Goods Sold appears to be increasing. So far…" at bounding box center [602, 336] width 1205 height 672
click at [457, 64] on icon "close dialog" at bounding box center [457, 63] width 14 height 14
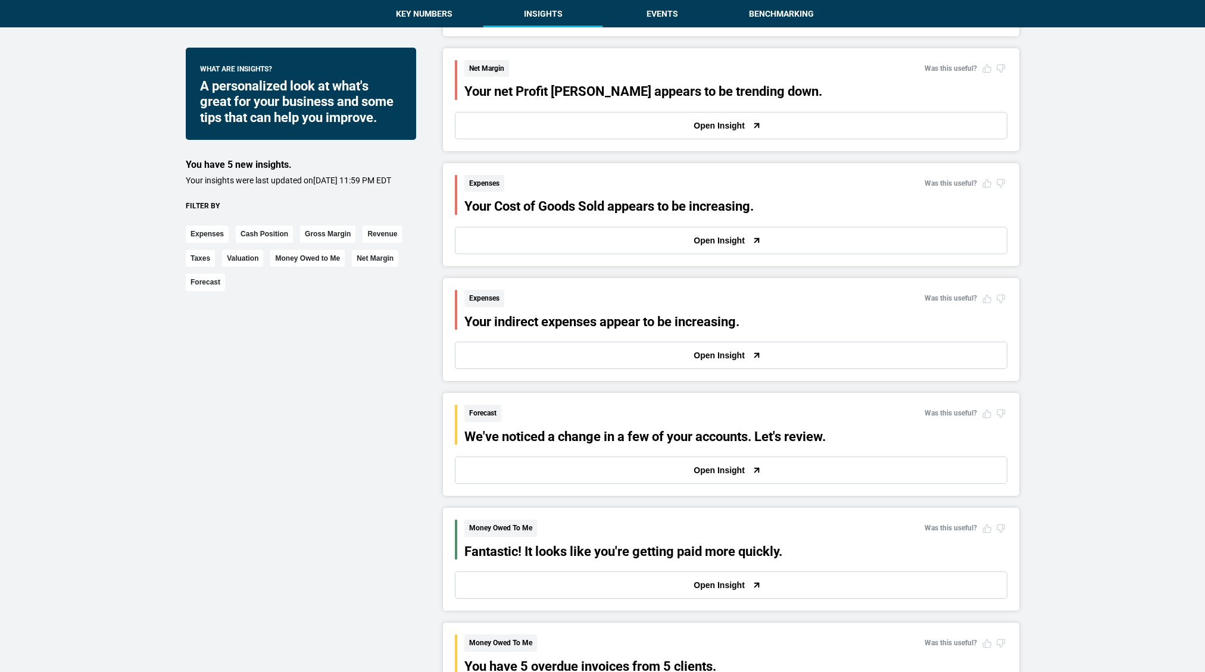
click at [553, 359] on button "Open Insight" at bounding box center [731, 355] width 553 height 27
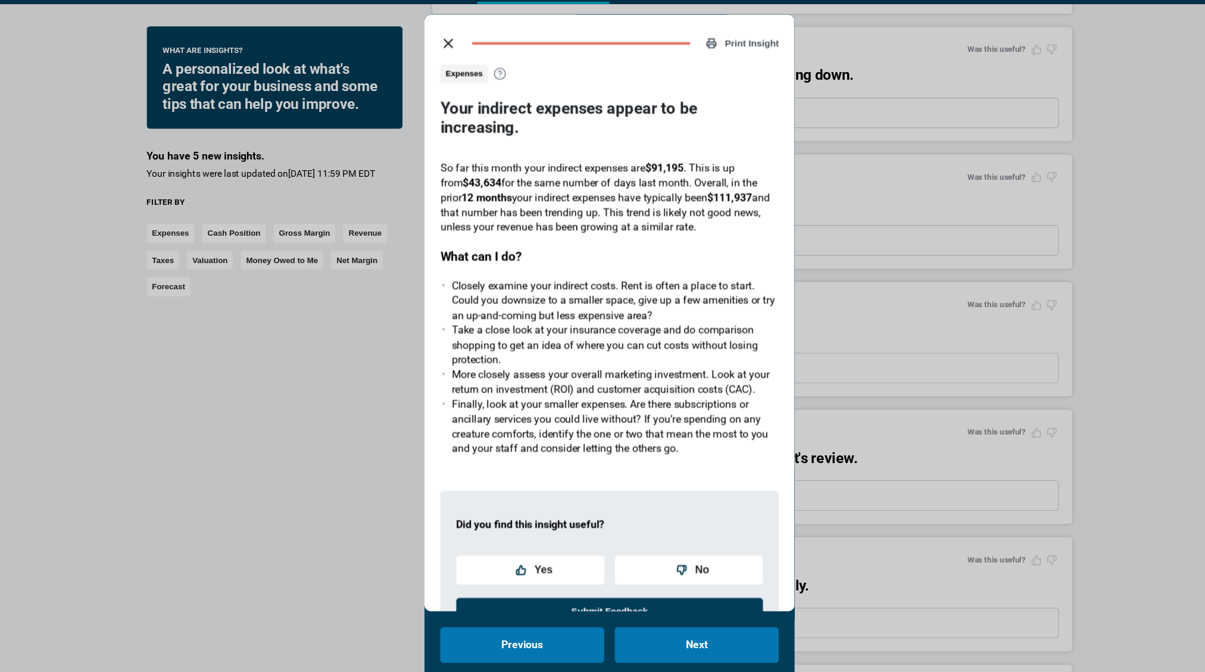
scroll to position [1265, 0]
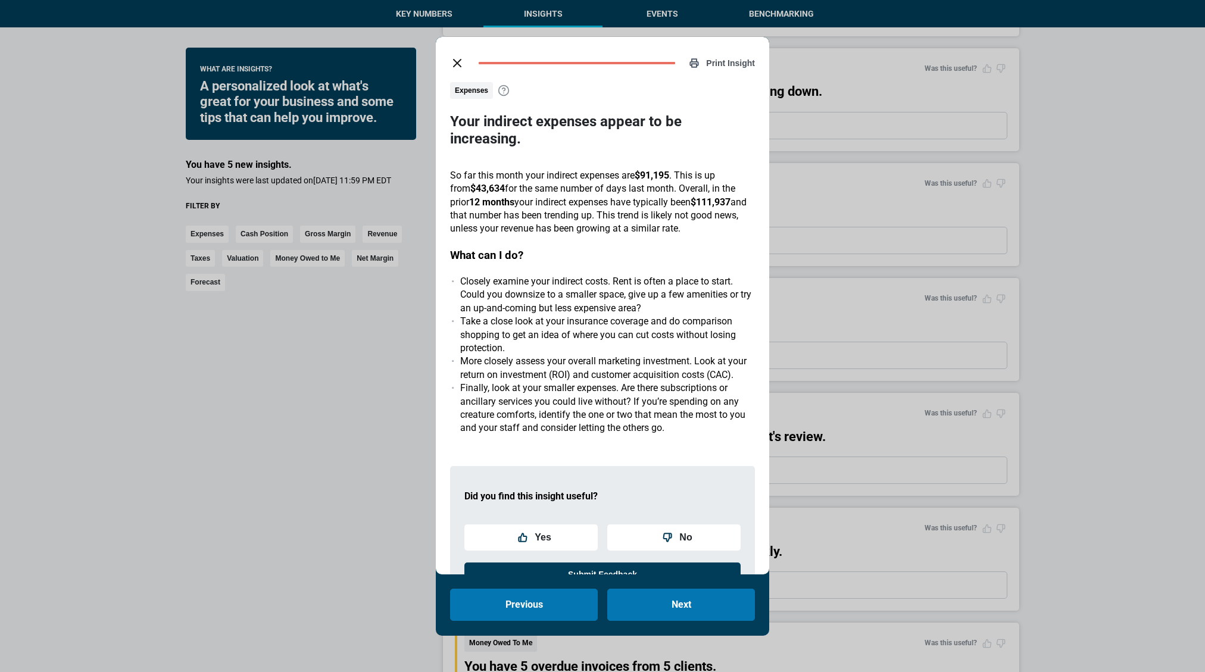
click at [462, 52] on button "close dialog" at bounding box center [457, 63] width 24 height 24
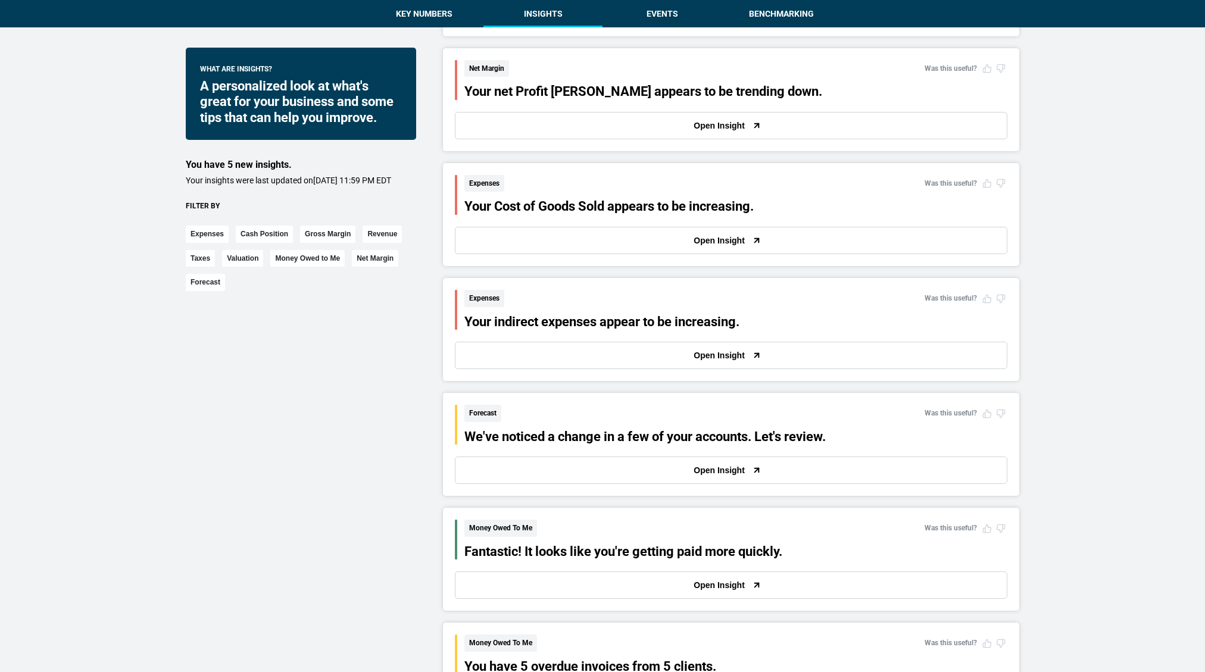
click at [521, 239] on button "Open Insight" at bounding box center [731, 240] width 553 height 27
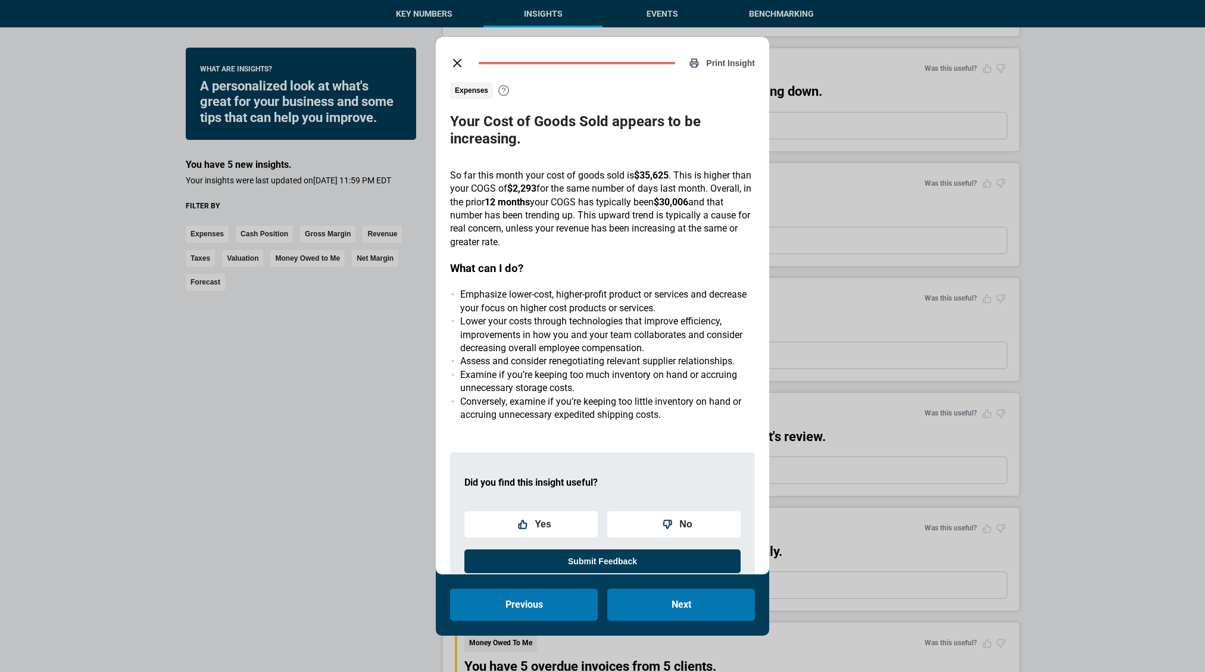
scroll to position [17, 0]
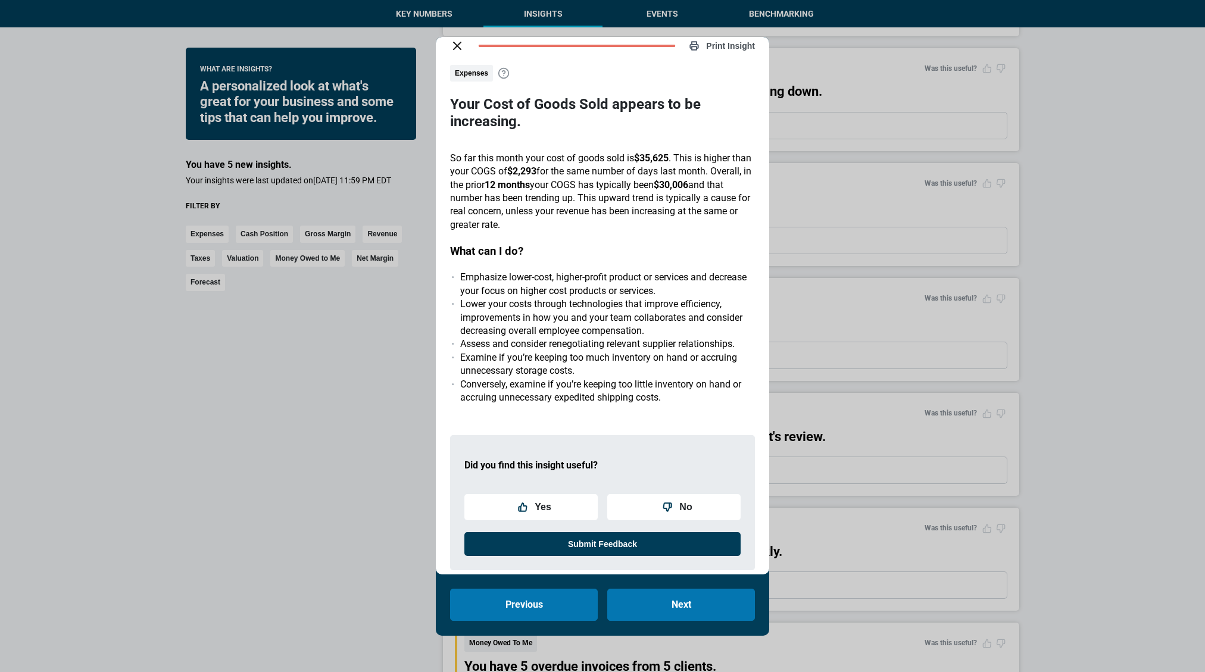
click at [449, 50] on button "close dialog" at bounding box center [457, 46] width 24 height 24
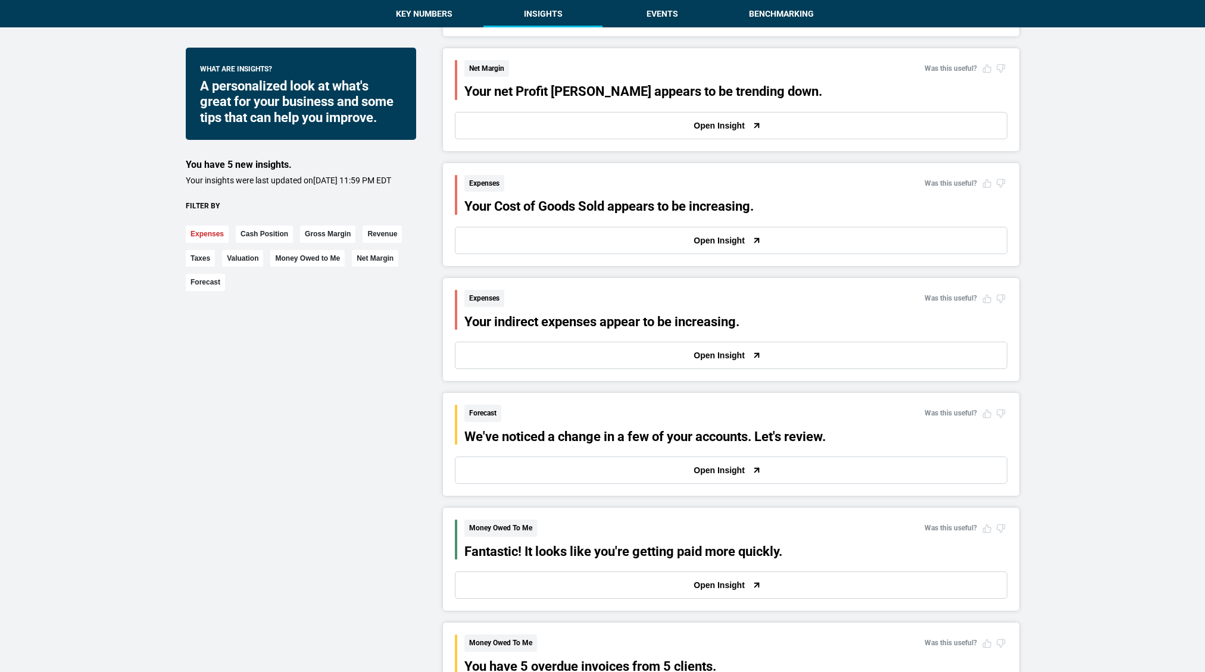
click at [213, 242] on button "Expenses" at bounding box center [207, 234] width 43 height 17
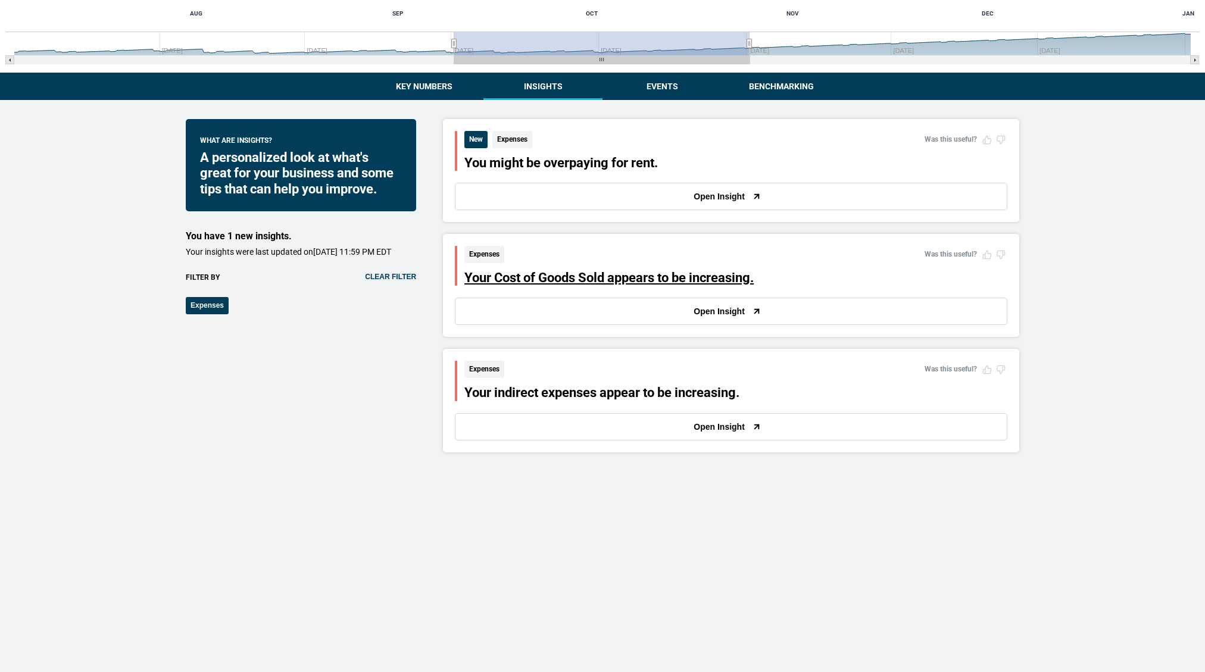
scroll to position [275, 0]
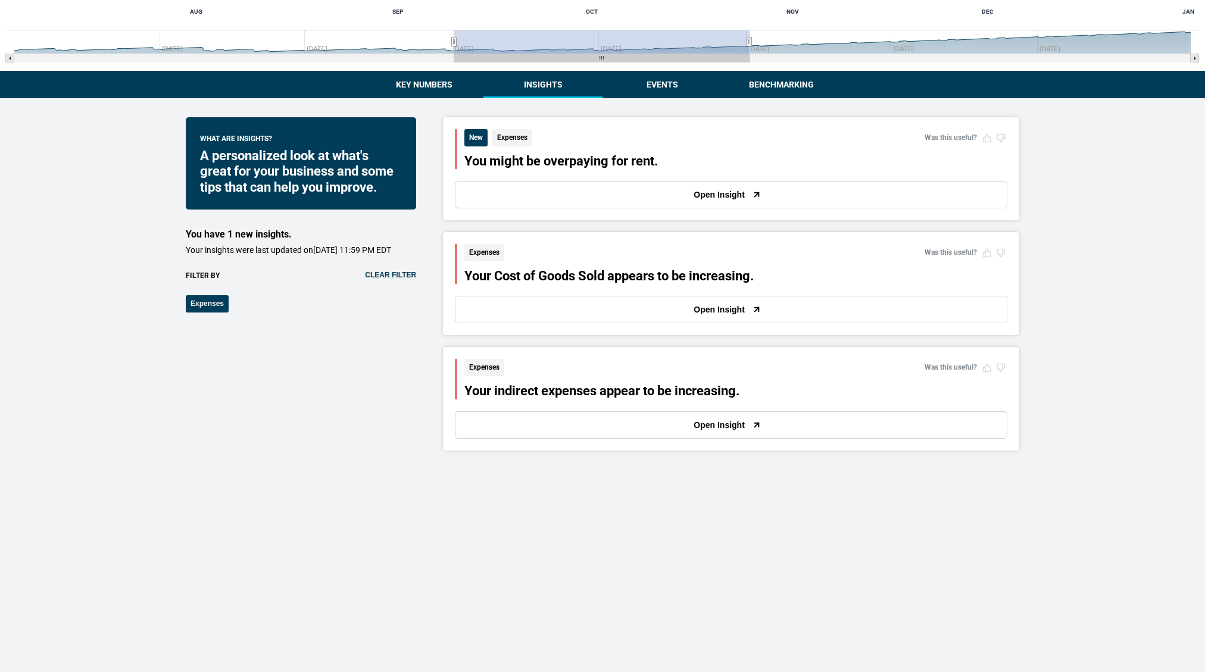
click at [497, 303] on button "Open Insight" at bounding box center [731, 309] width 553 height 27
